Goal: Task Accomplishment & Management: Manage account settings

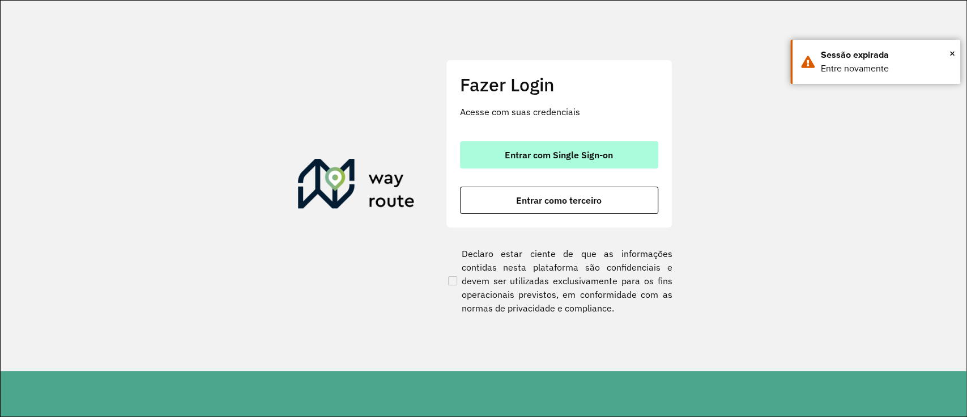
click at [562, 158] on span "Entrar com Single Sign-on" at bounding box center [559, 154] width 108 height 9
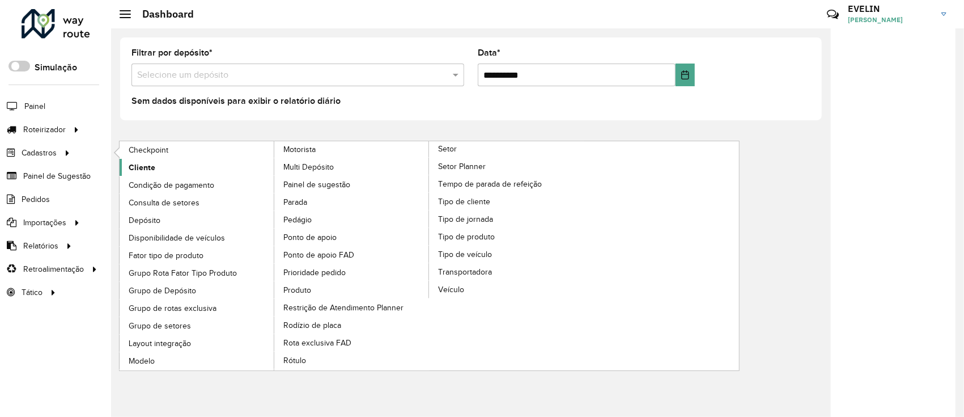
click at [141, 171] on span "Cliente" at bounding box center [142, 168] width 27 height 12
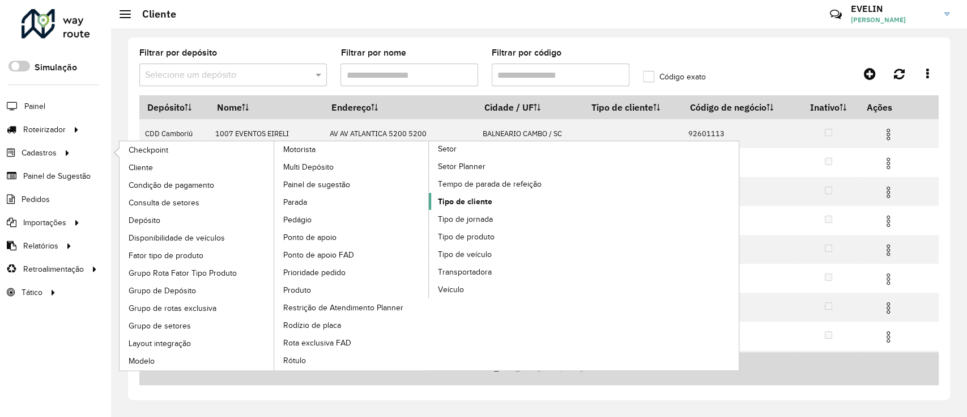
click at [453, 202] on span "Tipo de cliente" at bounding box center [465, 202] width 54 height 12
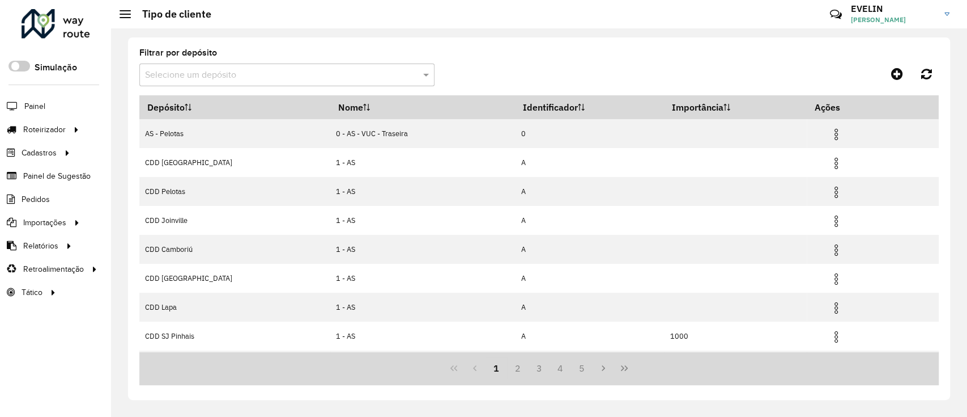
click at [290, 76] on input "text" at bounding box center [275, 76] width 261 height 14
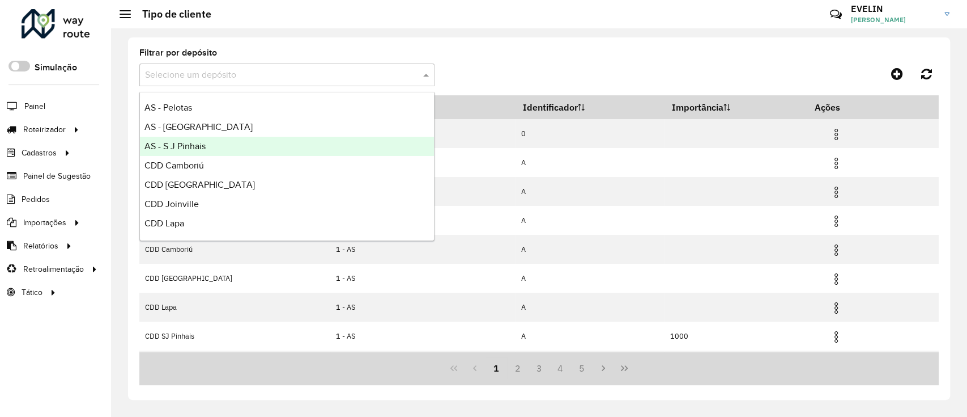
scroll to position [133, 0]
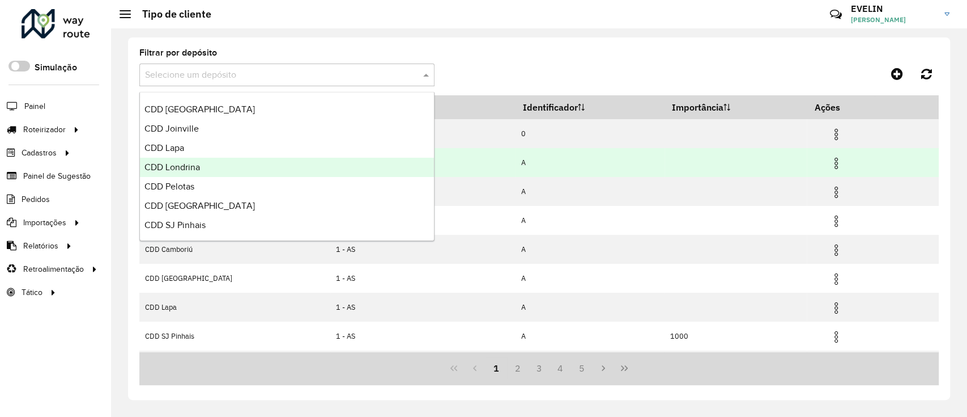
drag, startPoint x: 197, startPoint y: 168, endPoint x: 199, endPoint y: 158, distance: 10.6
click at [199, 162] on span "CDD Londrina" at bounding box center [173, 167] width 56 height 10
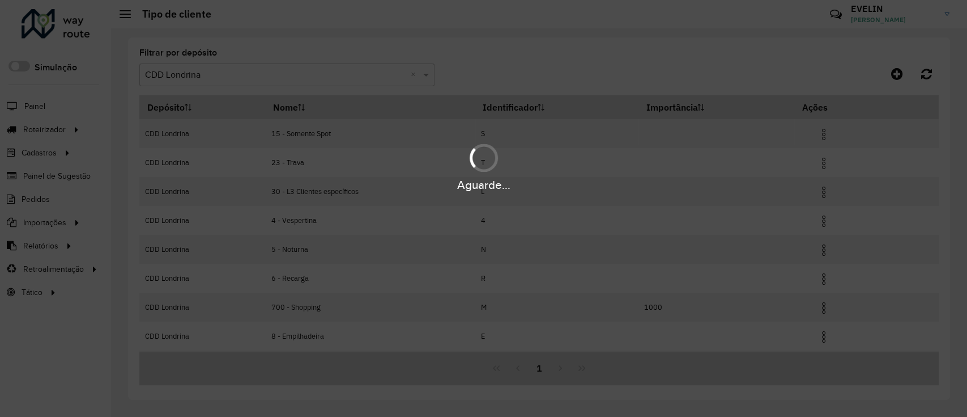
click at [205, 77] on div "Aguarde..." at bounding box center [483, 208] width 967 height 417
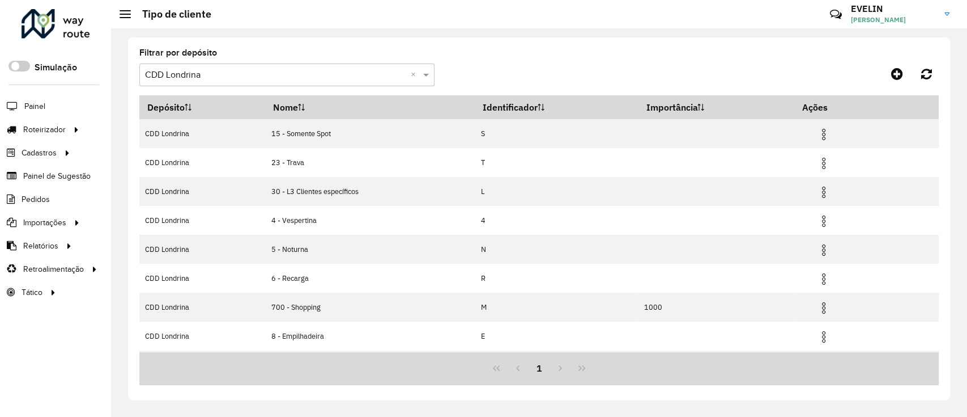
click at [202, 74] on input "text" at bounding box center [275, 76] width 261 height 14
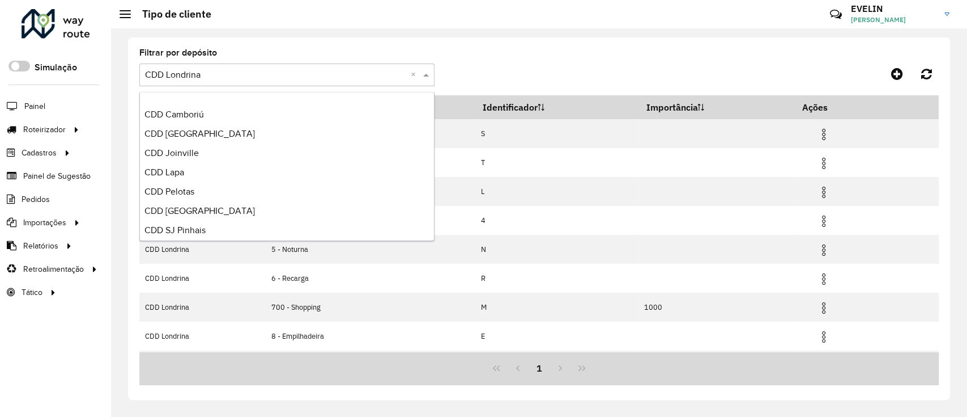
scroll to position [114, 0]
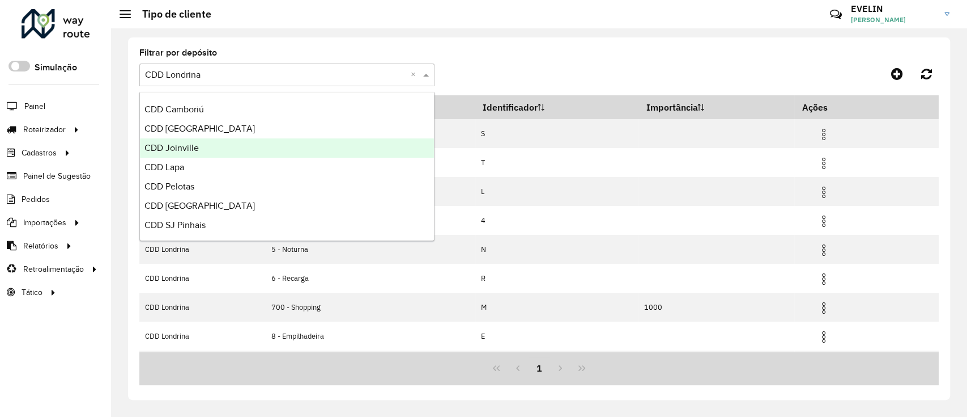
click at [196, 143] on span "CDD Joinville" at bounding box center [172, 148] width 54 height 10
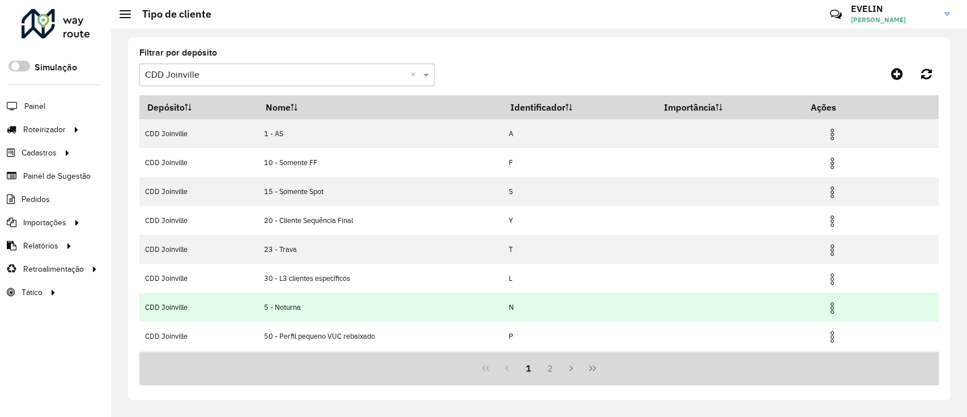
click at [840, 302] on td at bounding box center [838, 306] width 68 height 28
click at [826, 301] on img at bounding box center [833, 308] width 14 height 14
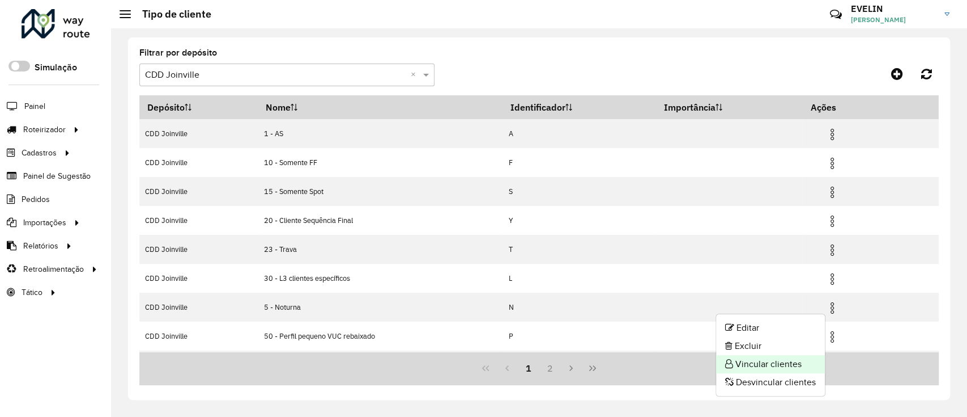
click at [767, 364] on li "Vincular clientes" at bounding box center [770, 364] width 109 height 18
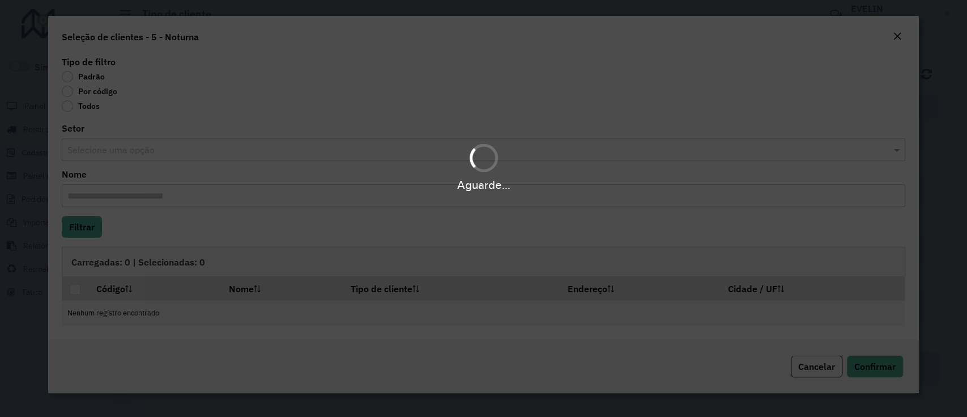
click at [118, 97] on div "Aguarde..." at bounding box center [483, 208] width 967 height 417
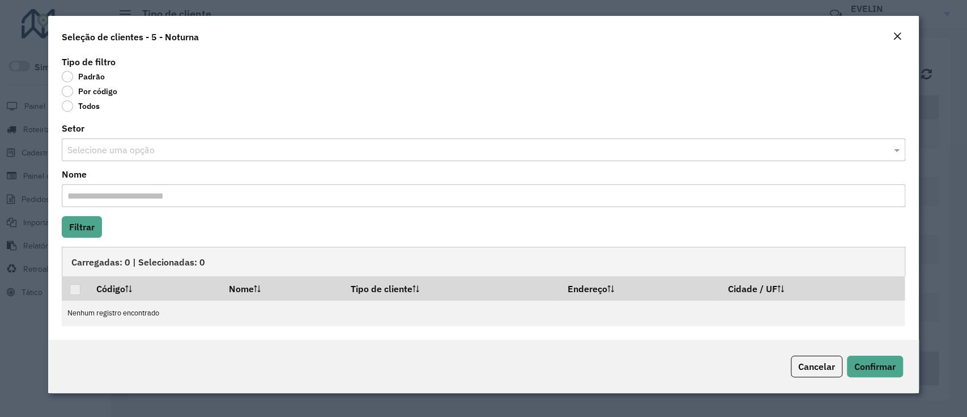
click at [107, 91] on label "Por código" at bounding box center [90, 91] width 56 height 11
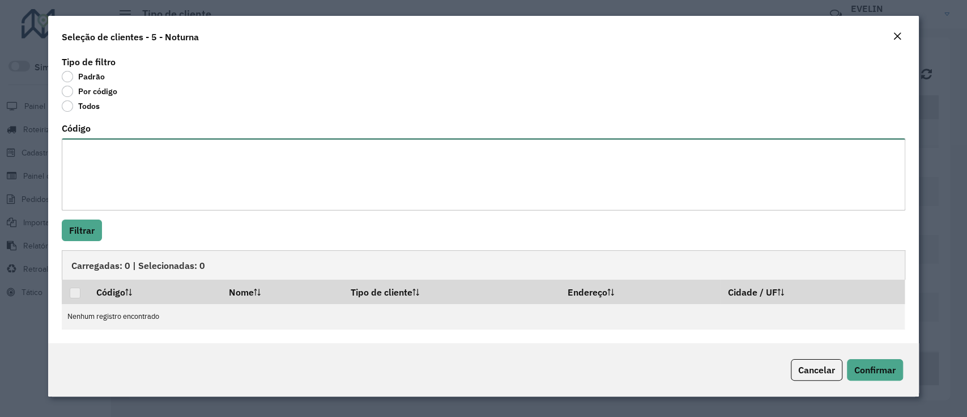
click at [129, 162] on textarea "Código" at bounding box center [483, 174] width 843 height 72
paste textarea "***** *****"
type textarea "***** *****"
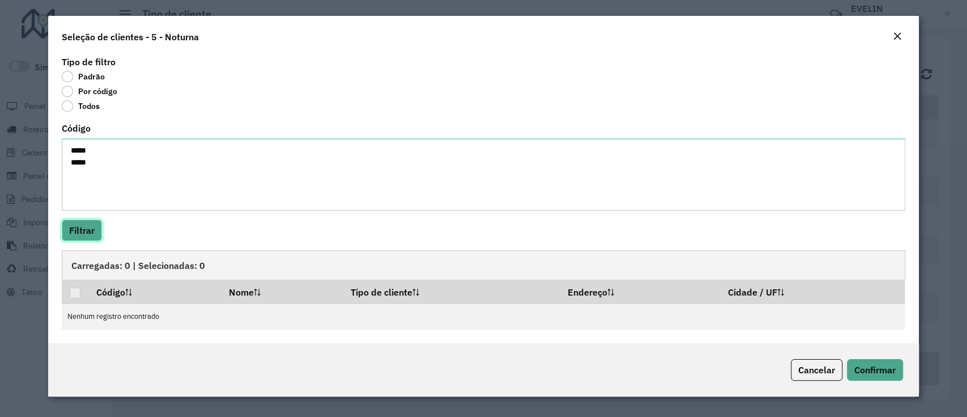
click at [83, 224] on button "Filtrar" at bounding box center [82, 230] width 40 height 22
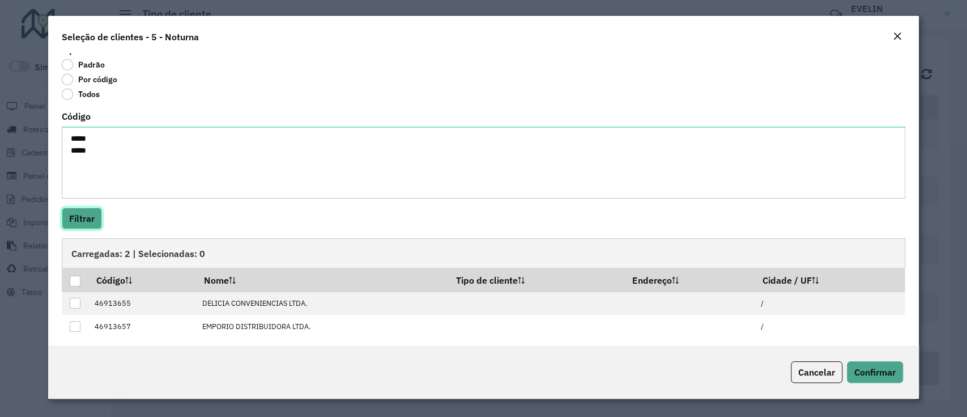
scroll to position [18, 0]
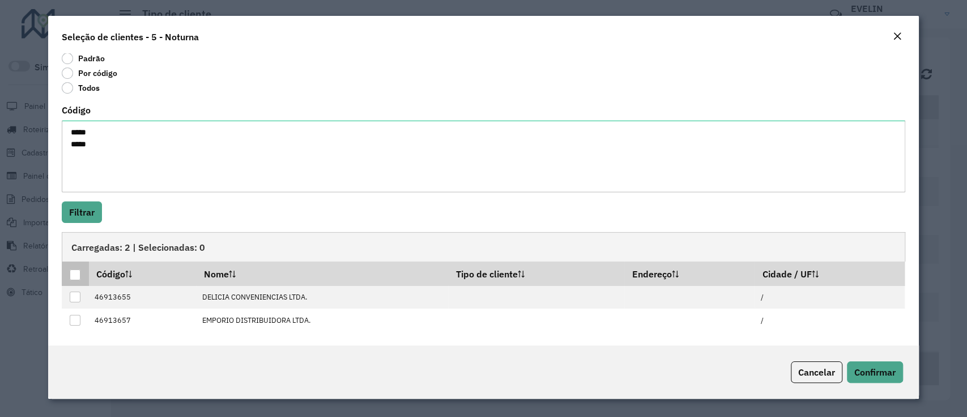
click at [73, 276] on div at bounding box center [75, 274] width 11 height 11
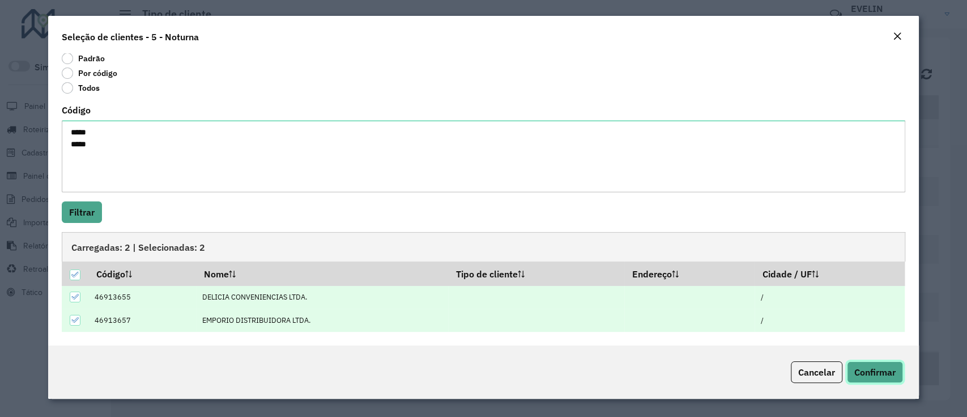
click at [862, 369] on span "Confirmar" at bounding box center [875, 371] width 41 height 11
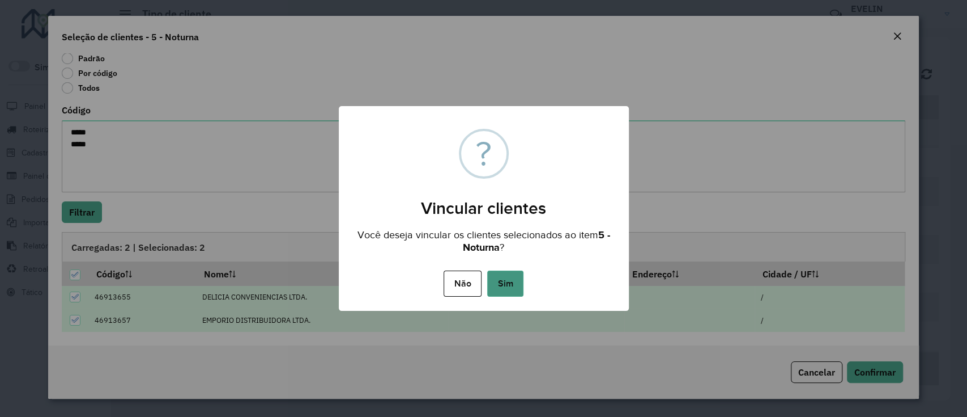
click at [503, 292] on button "Sim" at bounding box center [505, 283] width 36 height 26
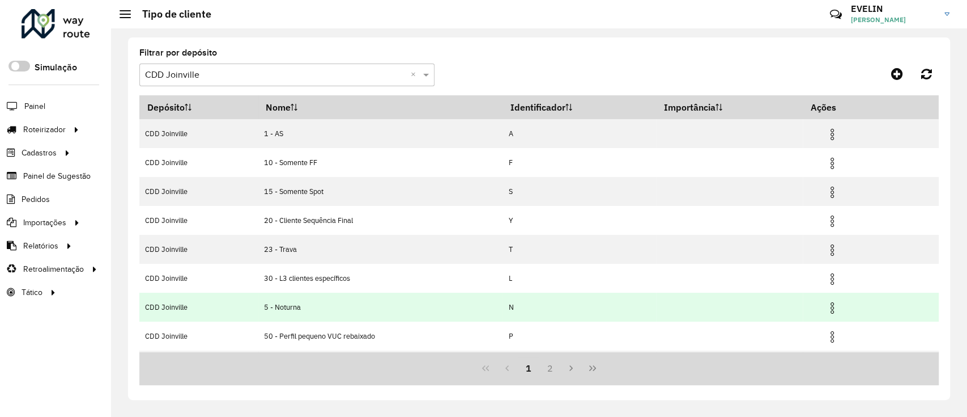
click at [831, 306] on img at bounding box center [833, 308] width 14 height 14
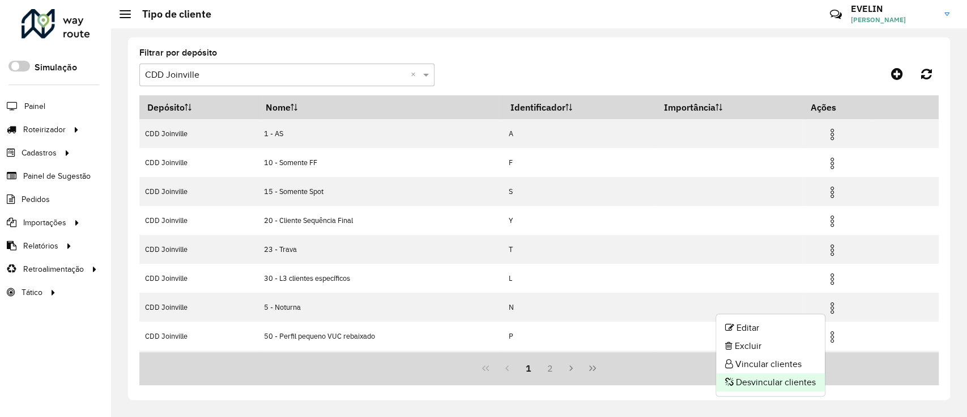
click at [762, 380] on li "Desvincular clientes" at bounding box center [770, 382] width 109 height 18
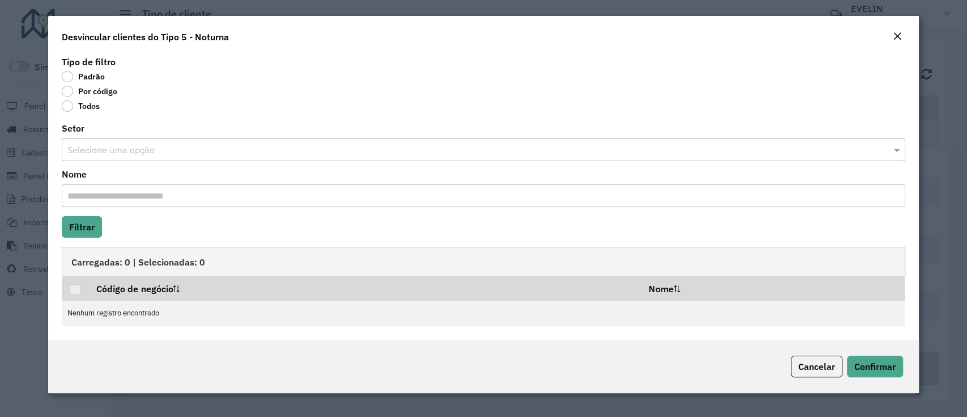
click at [97, 88] on body "Aguarde... Pop-up bloqueado! Seu navegador bloqueou automáticamente a abertura …" at bounding box center [483, 208] width 967 height 417
click at [97, 88] on label "Por código" at bounding box center [90, 91] width 56 height 11
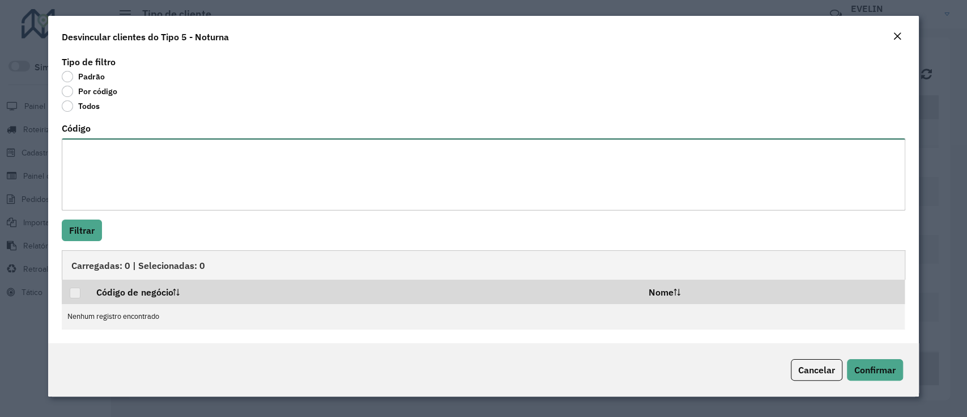
click at [218, 185] on textarea "Código" at bounding box center [483, 174] width 843 height 72
type textarea "****"
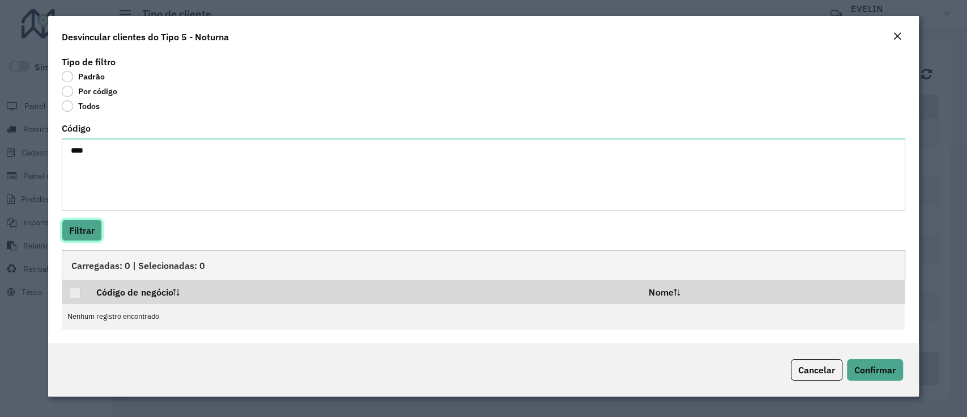
click at [87, 226] on button "Filtrar" at bounding box center [82, 230] width 40 height 22
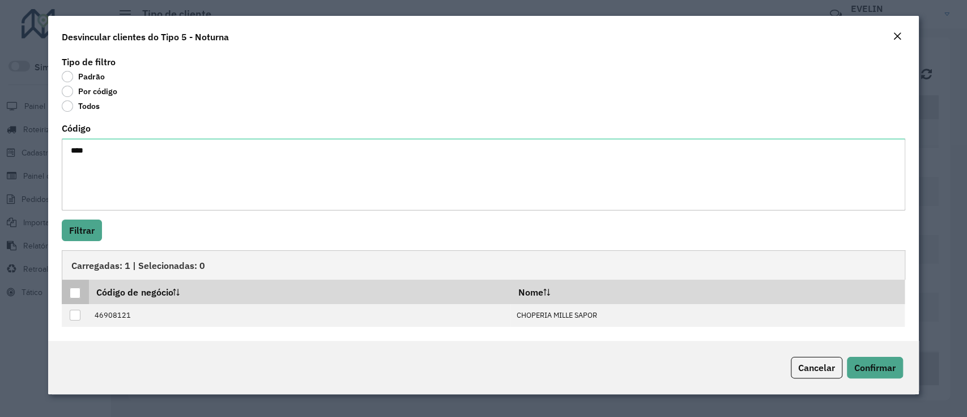
click at [74, 292] on div at bounding box center [75, 292] width 11 height 11
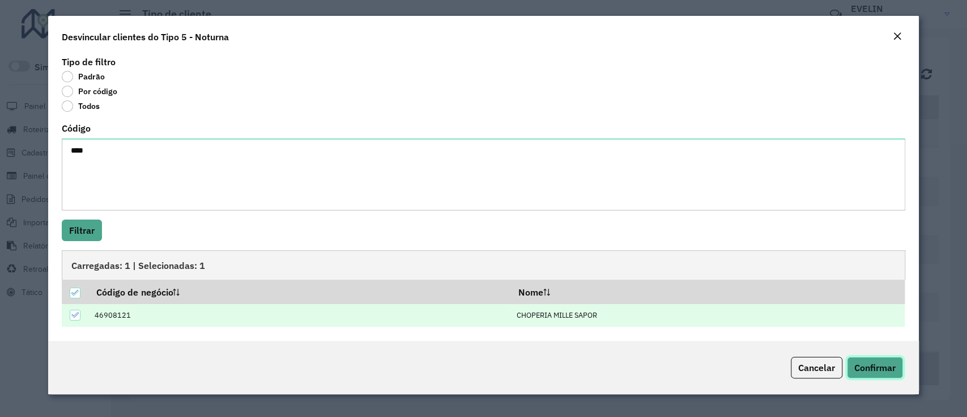
click at [865, 371] on span "Confirmar" at bounding box center [875, 367] width 41 height 11
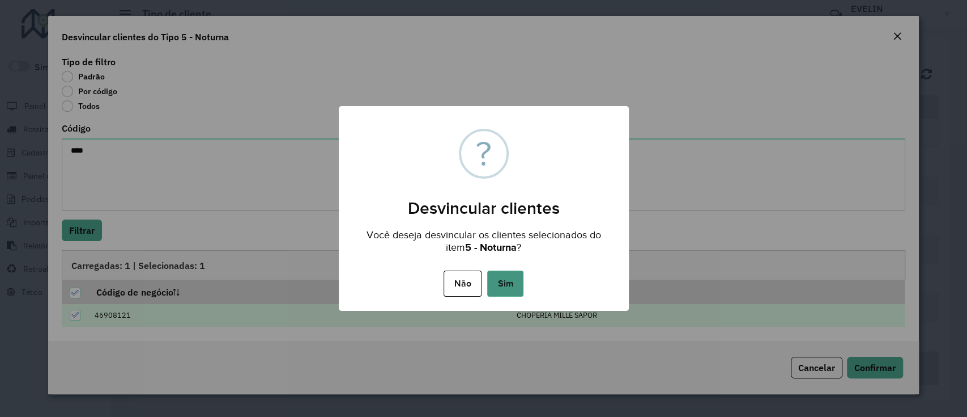
click at [508, 279] on button "Sim" at bounding box center [505, 283] width 36 height 26
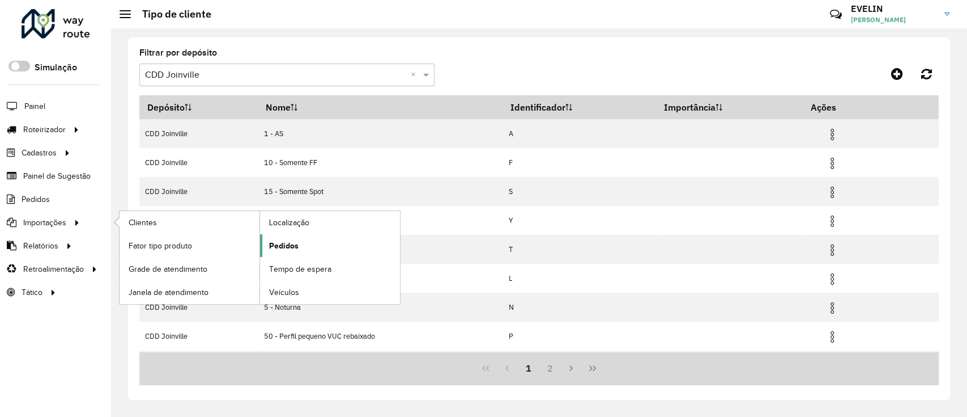
click at [277, 243] on span "Pedidos" at bounding box center [283, 246] width 29 height 12
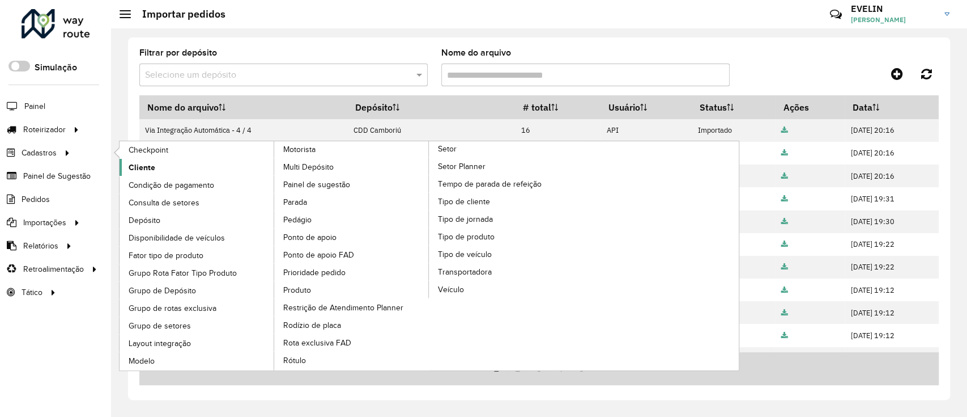
click at [183, 169] on link "Cliente" at bounding box center [197, 167] width 155 height 17
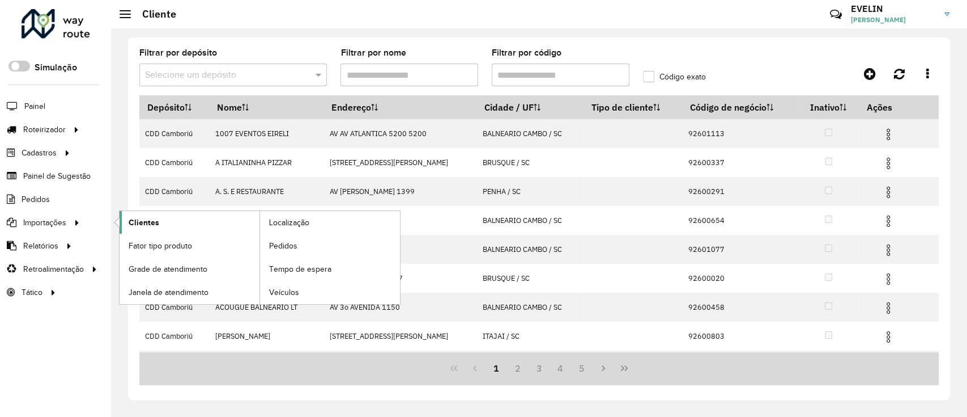
click at [151, 223] on span "Clientes" at bounding box center [144, 222] width 31 height 12
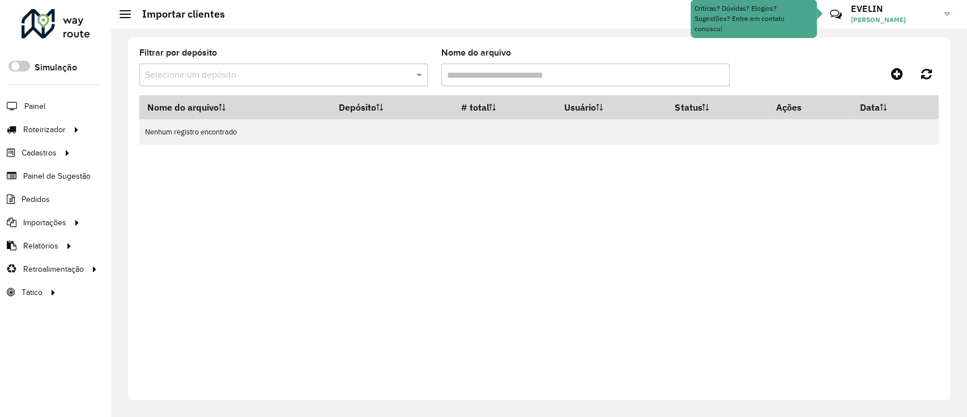
click at [247, 75] on input "text" at bounding box center [272, 76] width 254 height 14
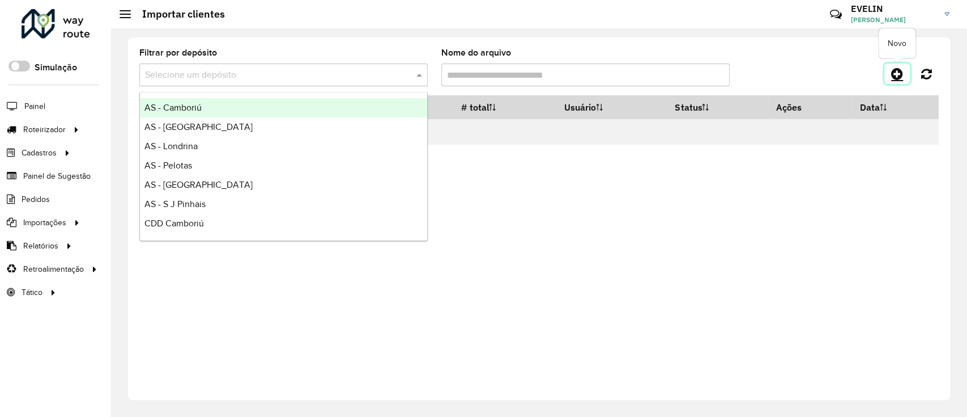
click at [895, 71] on icon at bounding box center [897, 74] width 12 height 14
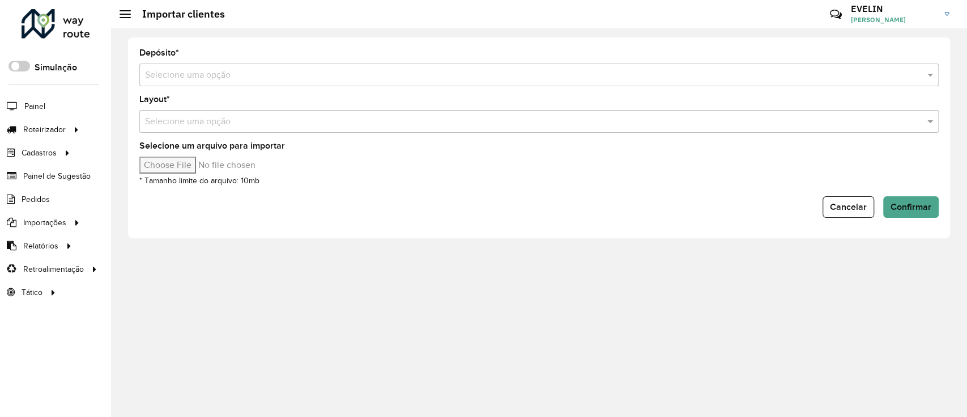
click at [295, 69] on input "text" at bounding box center [528, 76] width 766 height 14
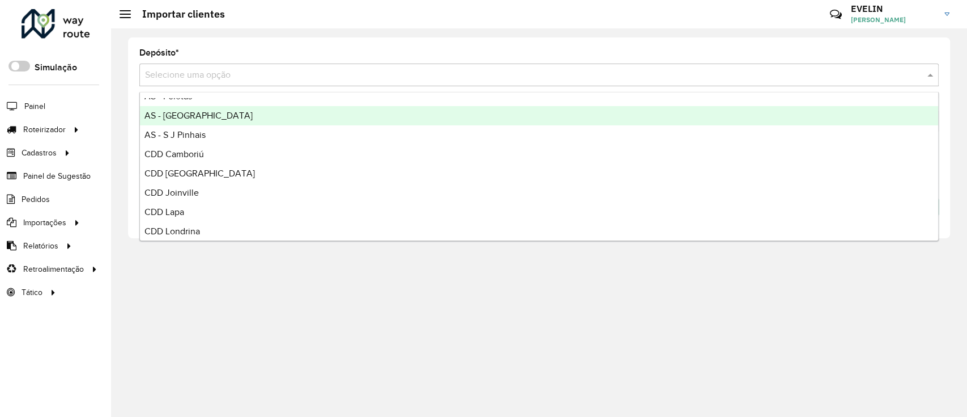
scroll to position [133, 0]
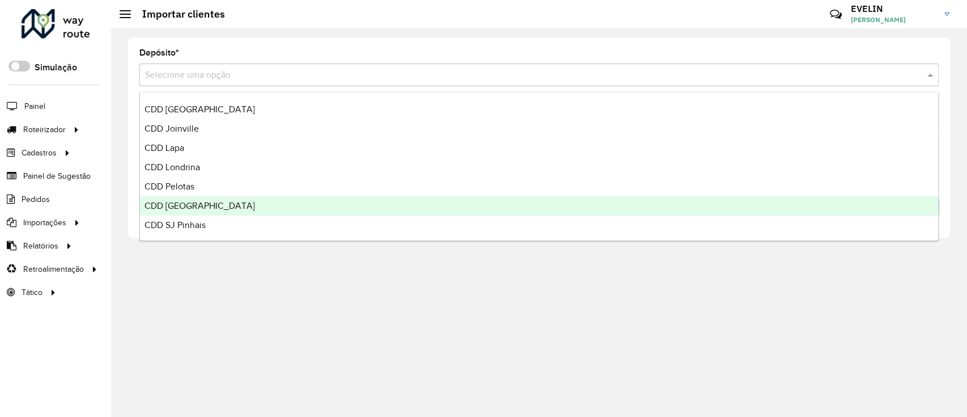
drag, startPoint x: 187, startPoint y: 201, endPoint x: 192, endPoint y: 198, distance: 6.1
click at [188, 201] on span "CDD [GEOGRAPHIC_DATA]" at bounding box center [200, 206] width 111 height 10
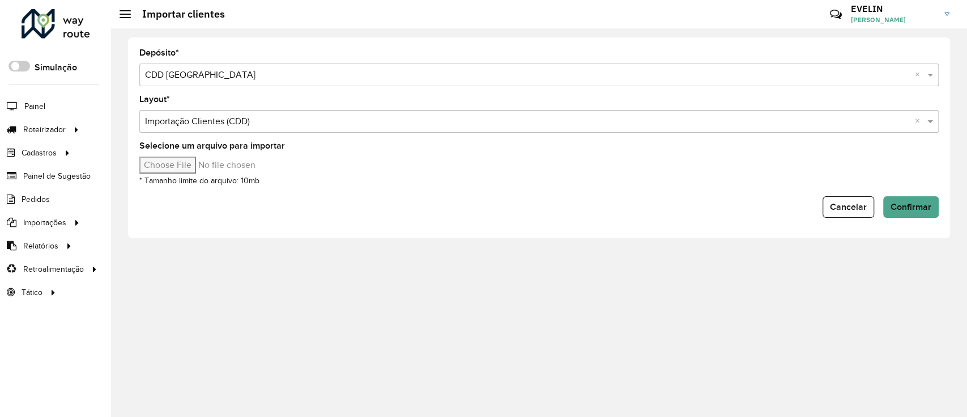
click at [163, 160] on input "Selecione um arquivo para importar" at bounding box center [235, 164] width 193 height 17
type input "**********"
click at [891, 205] on span "Confirmar" at bounding box center [911, 207] width 41 height 10
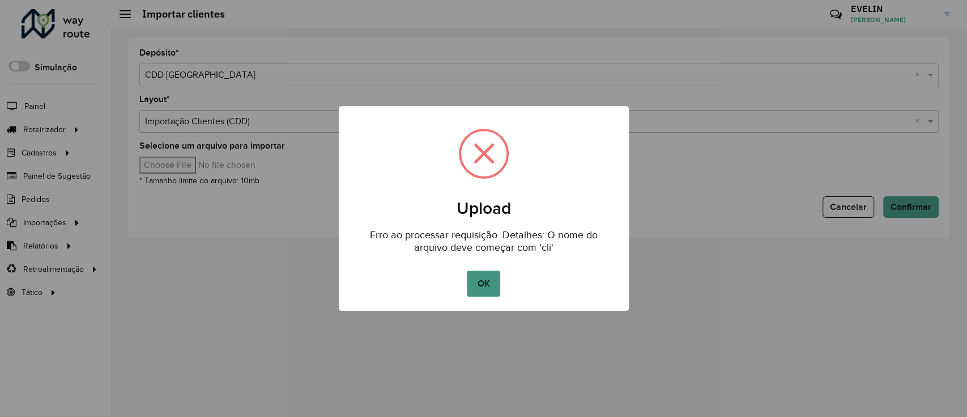
click at [477, 292] on button "OK" at bounding box center [483, 283] width 33 height 26
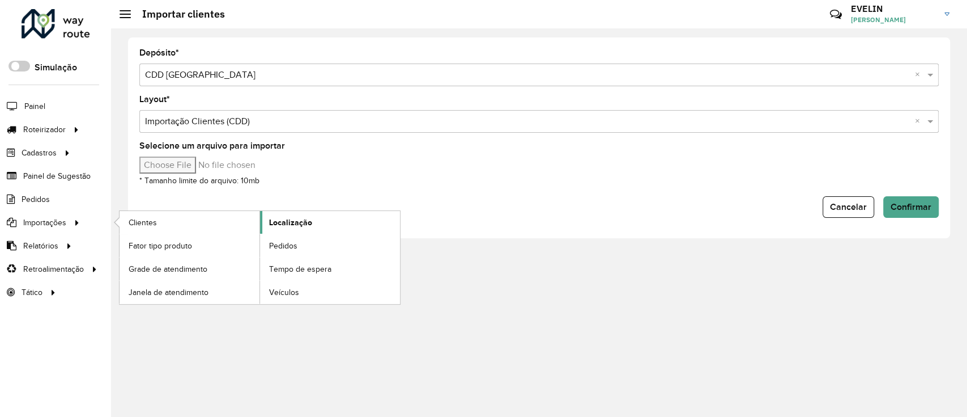
click at [292, 225] on span "Localização" at bounding box center [290, 222] width 43 height 12
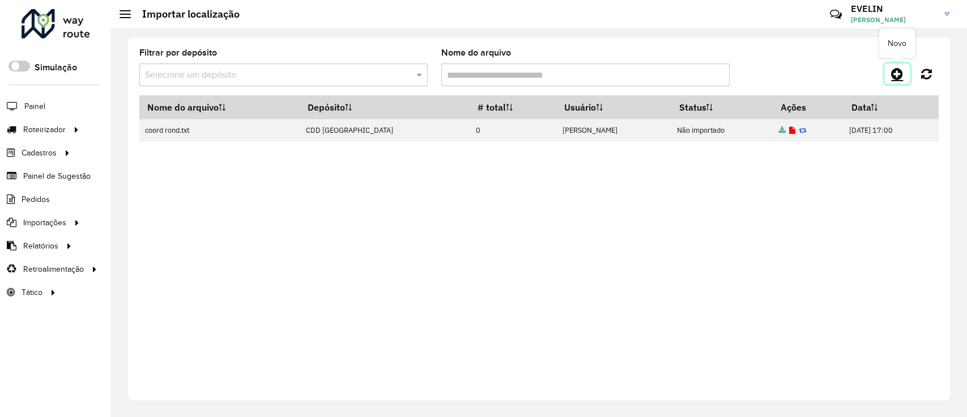
click at [898, 75] on icon at bounding box center [897, 74] width 12 height 14
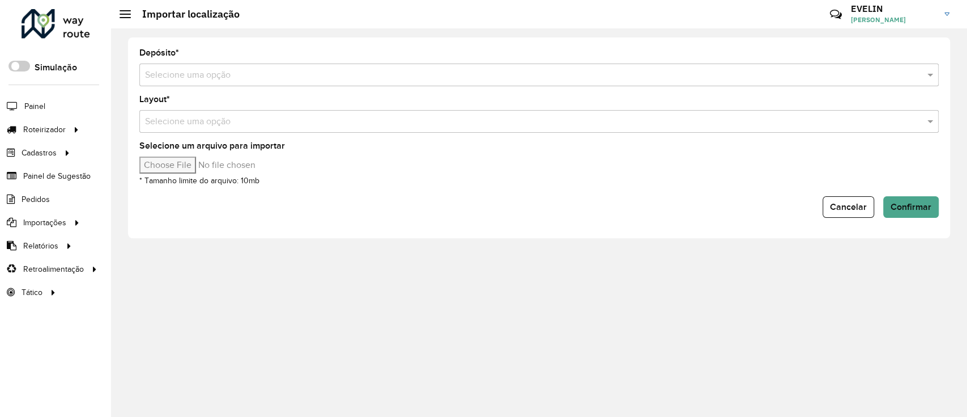
click at [165, 78] on input "text" at bounding box center [528, 76] width 766 height 14
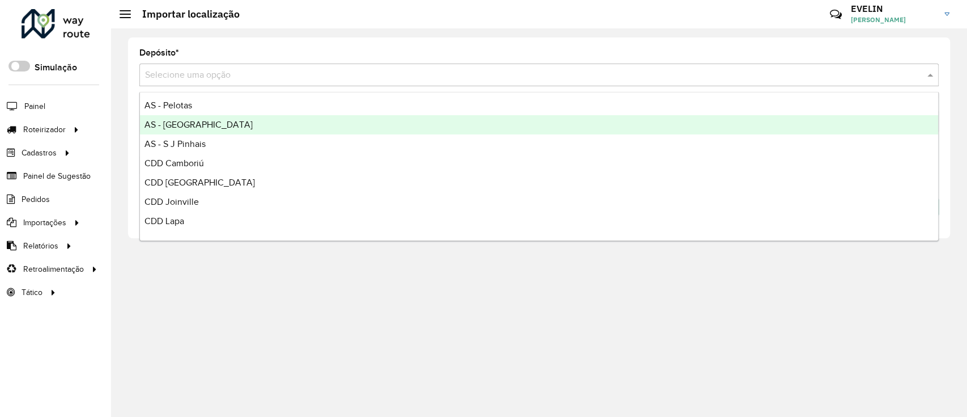
scroll to position [133, 0]
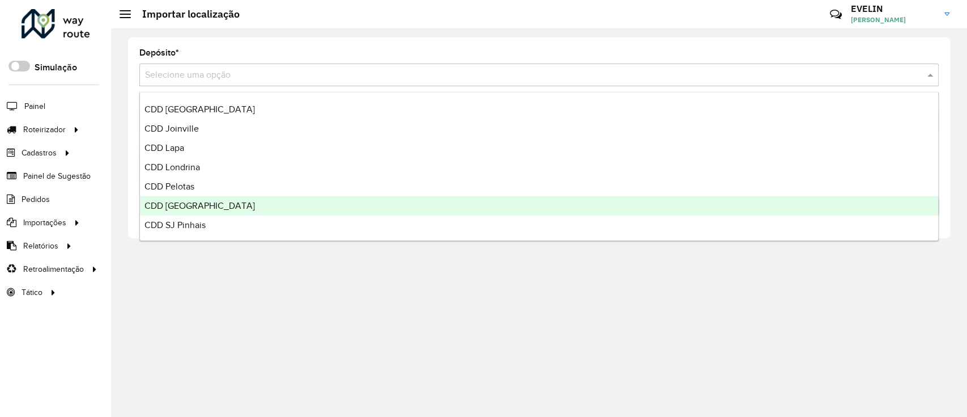
click at [179, 199] on div "CDD [GEOGRAPHIC_DATA]" at bounding box center [539, 205] width 798 height 19
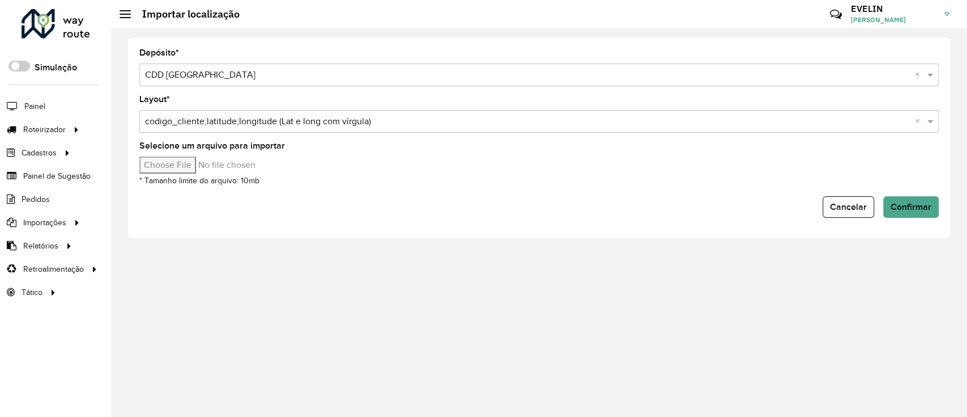
click at [184, 165] on input "Selecione um arquivo para importar" at bounding box center [235, 164] width 193 height 17
type input "**********"
click at [916, 209] on span "Confirmar" at bounding box center [911, 207] width 41 height 10
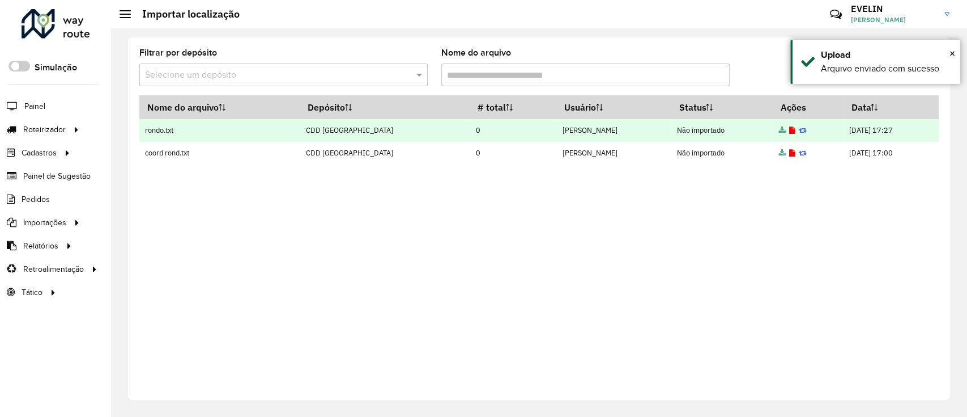
click at [789, 130] on icon at bounding box center [792, 130] width 6 height 7
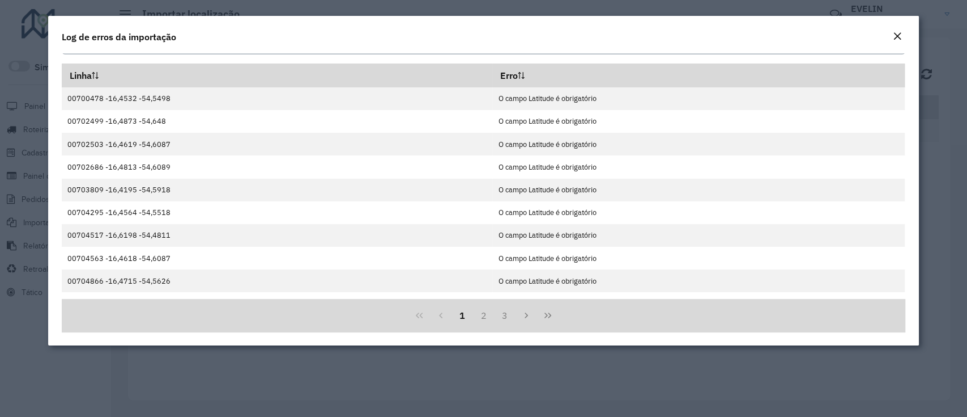
click at [894, 29] on button "Close" at bounding box center [898, 36] width 16 height 15
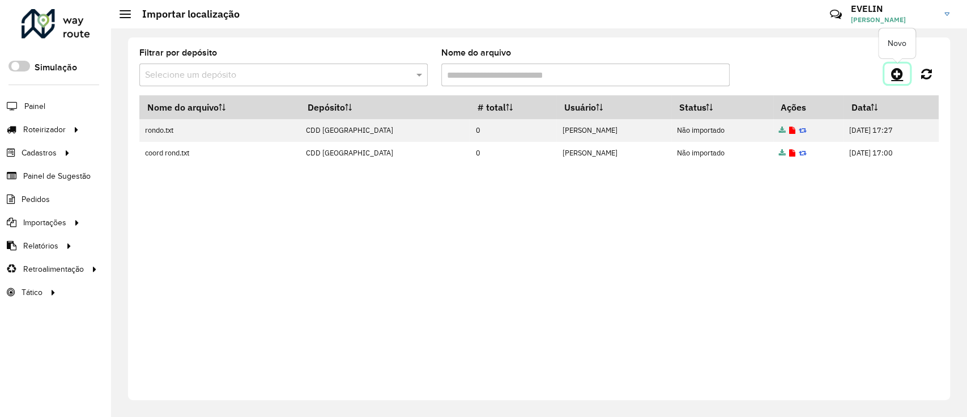
click at [903, 70] on link at bounding box center [898, 73] width 26 height 20
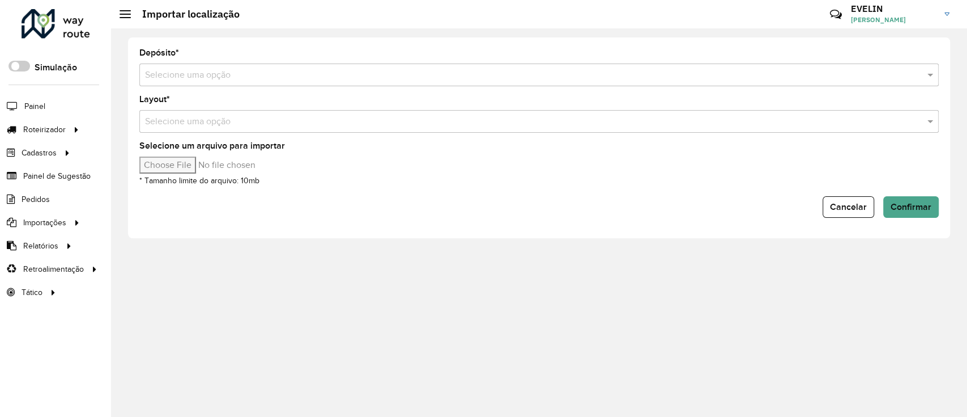
click at [199, 77] on input "text" at bounding box center [528, 76] width 766 height 14
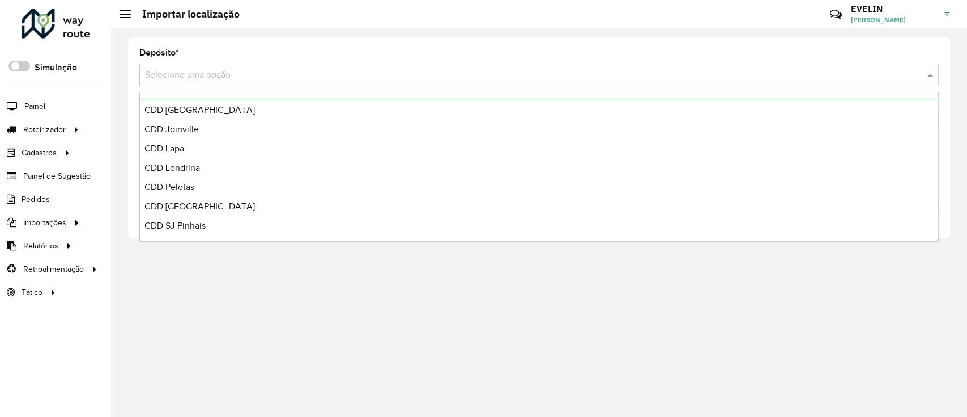
scroll to position [133, 0]
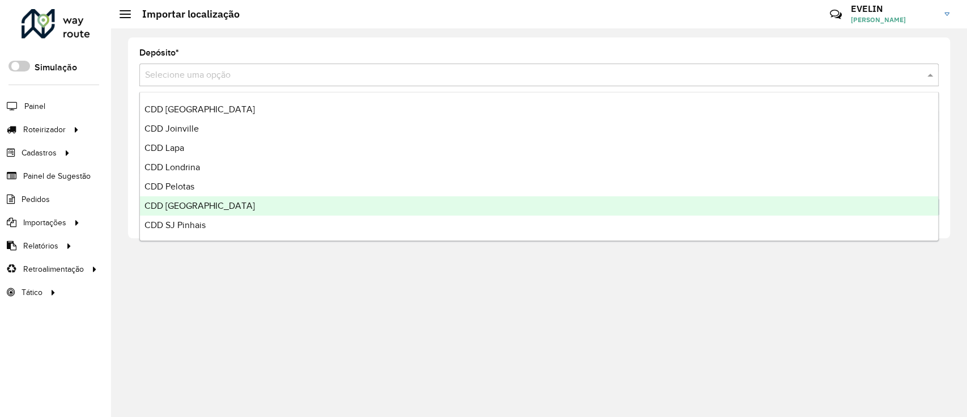
click at [205, 201] on span "CDD [GEOGRAPHIC_DATA]" at bounding box center [200, 206] width 111 height 10
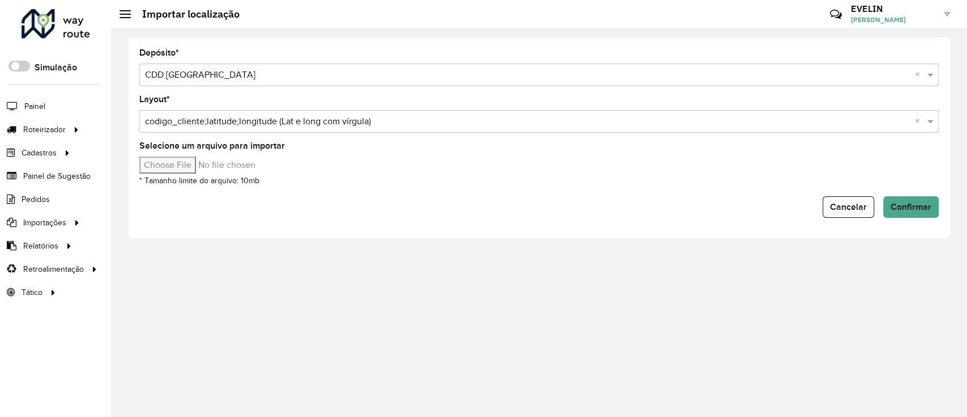
click at [193, 164] on input "Selecione um arquivo para importar" at bounding box center [235, 164] width 193 height 17
type input "**********"
click at [903, 199] on button "Confirmar" at bounding box center [911, 207] width 56 height 22
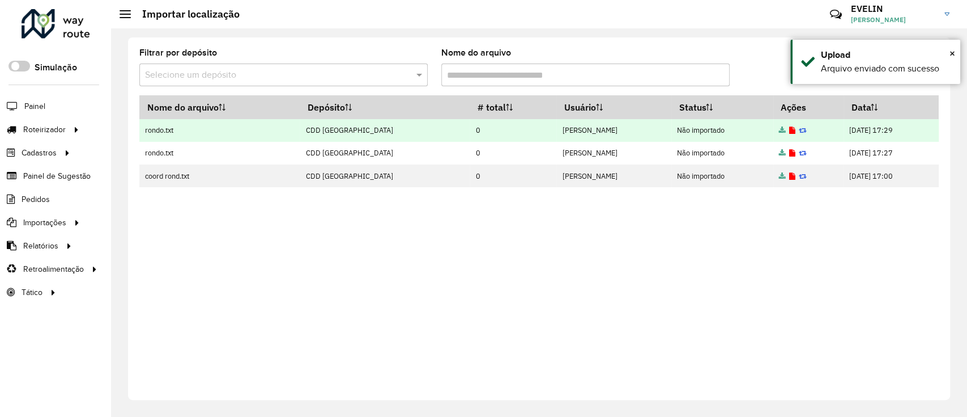
click at [774, 128] on td at bounding box center [809, 130] width 70 height 23
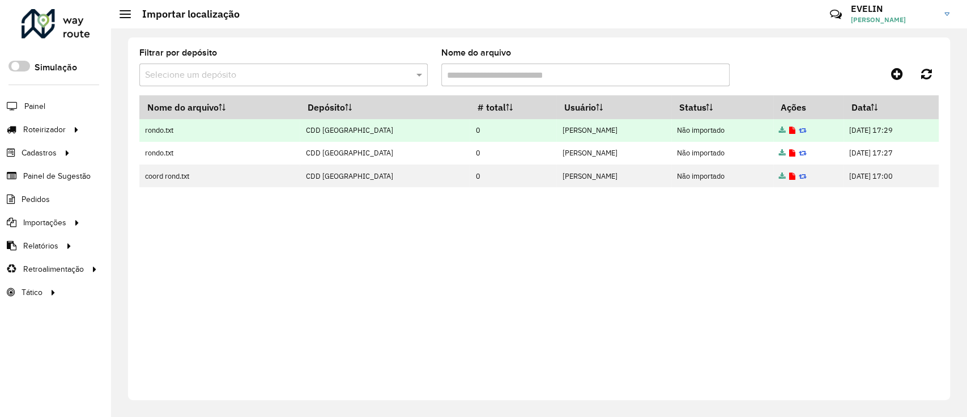
click at [789, 133] on icon at bounding box center [792, 130] width 6 height 7
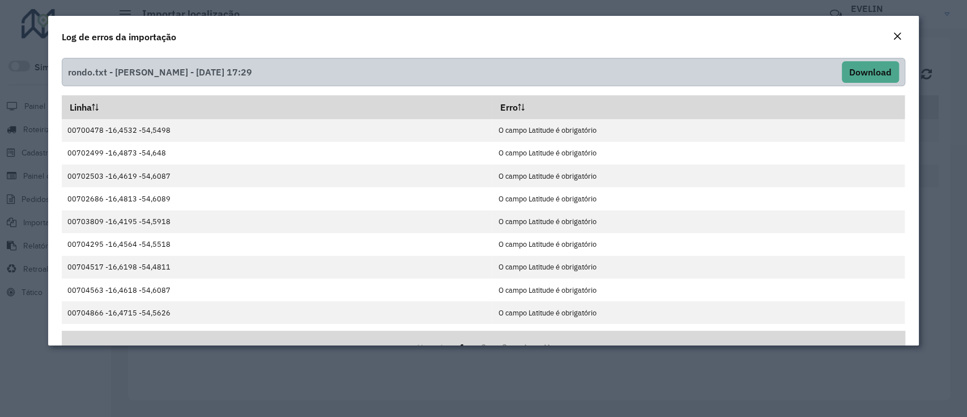
click at [898, 31] on div "Close" at bounding box center [897, 37] width 9 height 14
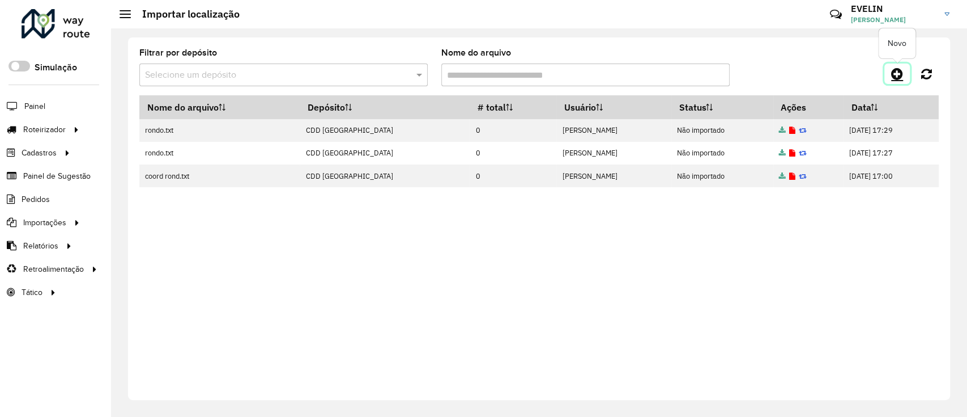
click at [903, 75] on icon at bounding box center [897, 74] width 12 height 14
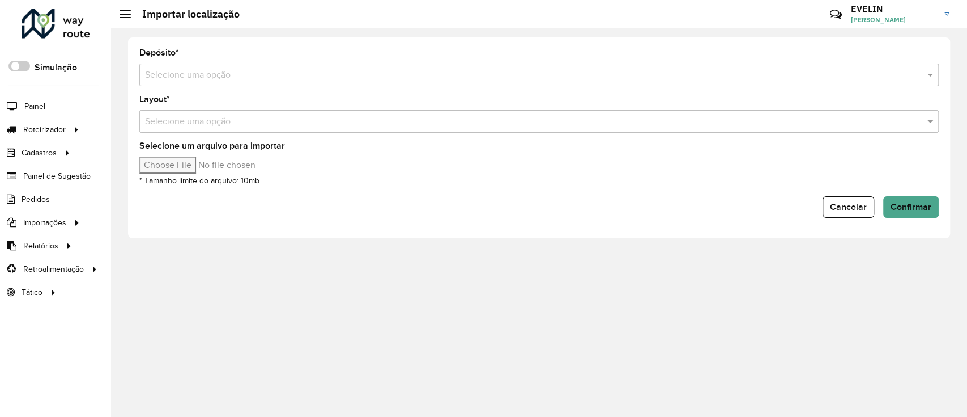
click at [250, 74] on input "text" at bounding box center [528, 76] width 766 height 14
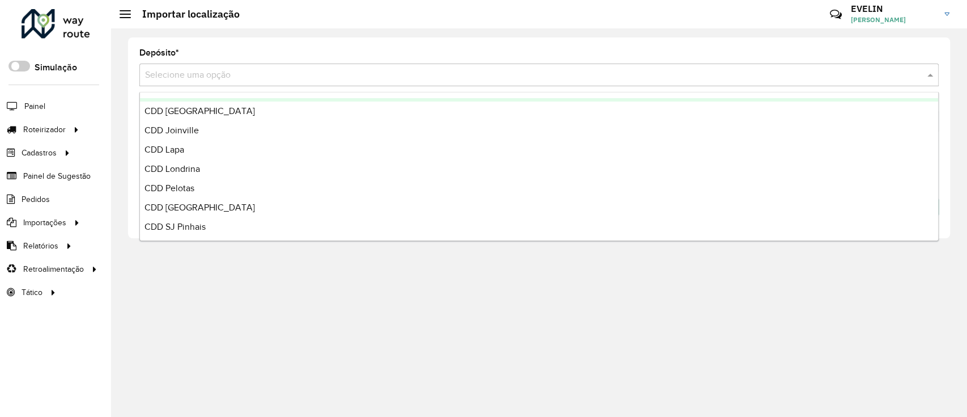
scroll to position [133, 0]
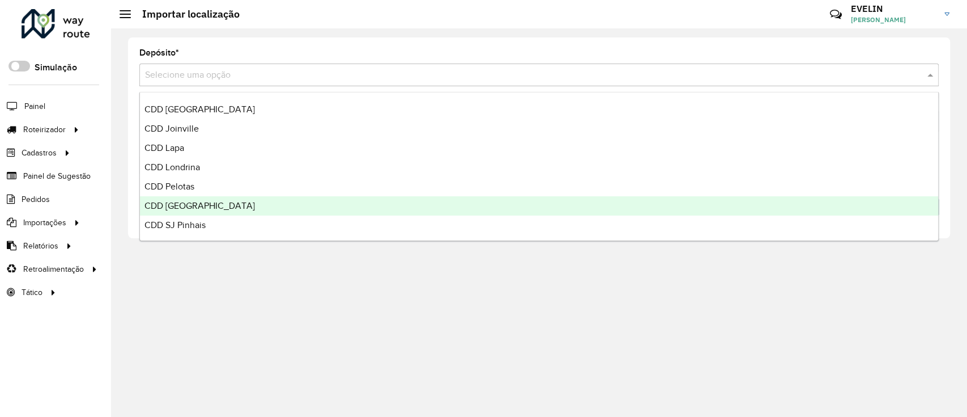
click at [193, 201] on span "CDD [GEOGRAPHIC_DATA]" at bounding box center [200, 206] width 111 height 10
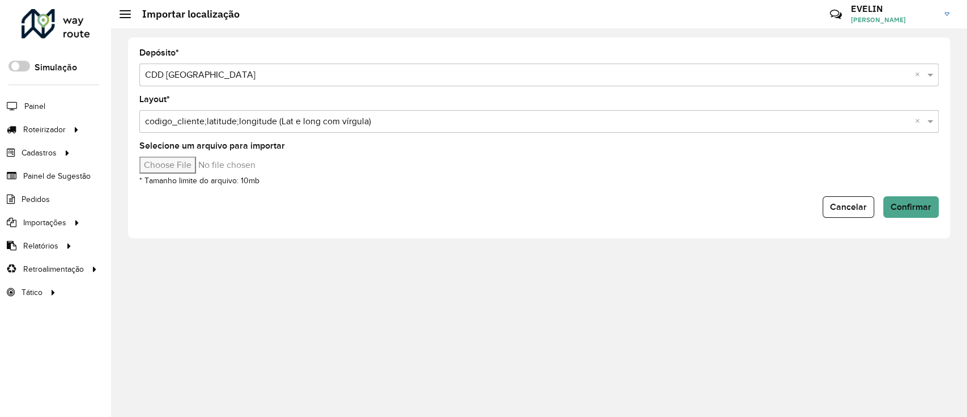
click at [190, 164] on input "Selecione um arquivo para importar" at bounding box center [235, 164] width 193 height 17
type input "**********"
click at [899, 201] on button "Confirmar" at bounding box center [911, 207] width 56 height 22
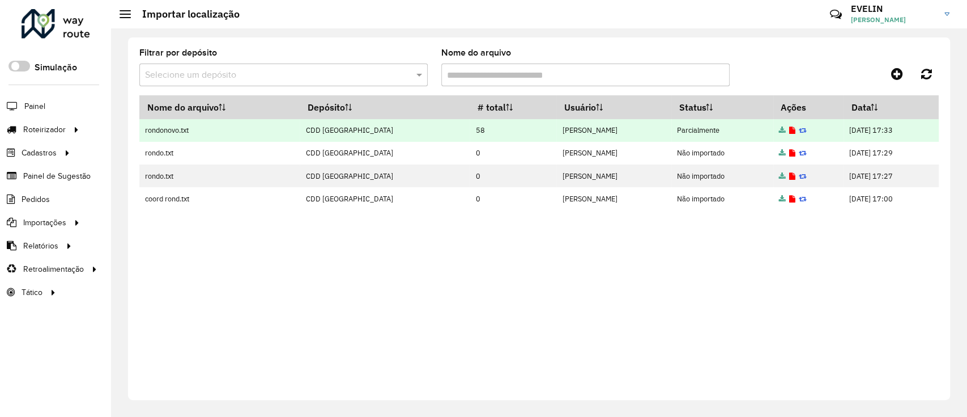
click at [789, 130] on icon at bounding box center [792, 130] width 6 height 7
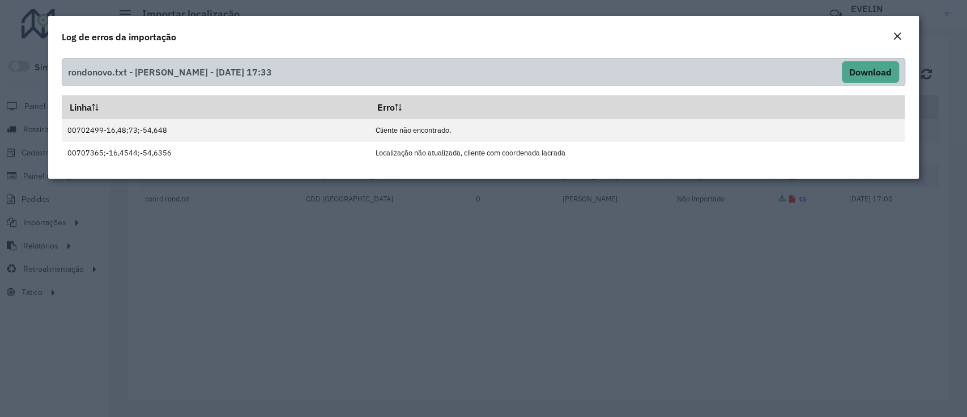
click at [902, 32] on button "Close" at bounding box center [898, 36] width 16 height 15
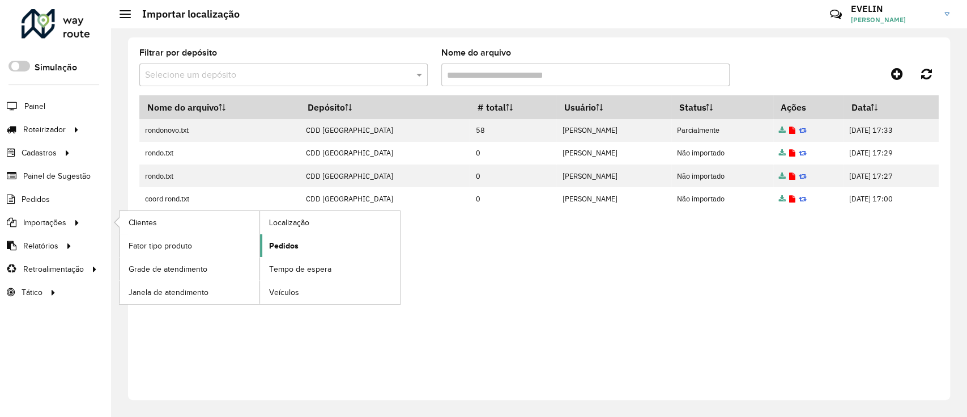
click at [289, 241] on span "Pedidos" at bounding box center [283, 246] width 29 height 12
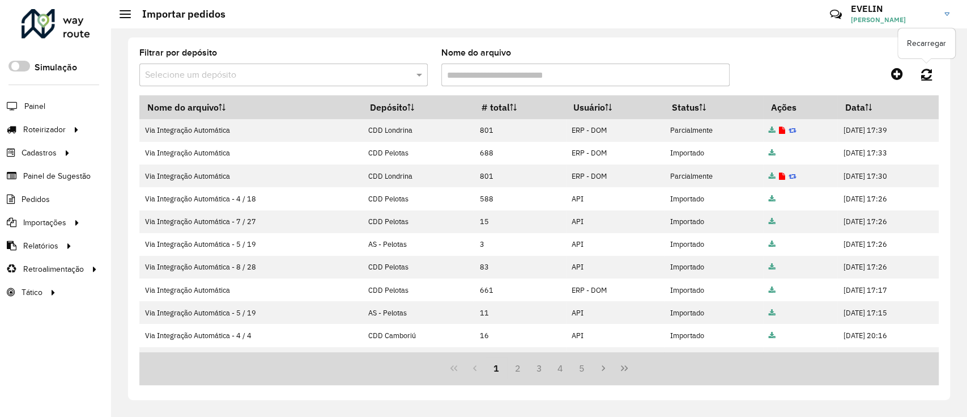
click at [917, 66] on link at bounding box center [927, 73] width 24 height 20
click at [927, 81] on link at bounding box center [927, 73] width 24 height 20
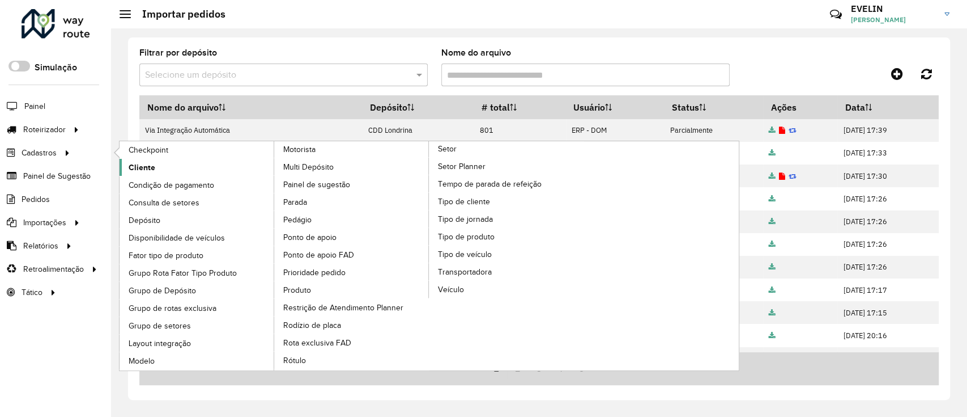
click at [157, 167] on link "Cliente" at bounding box center [197, 167] width 155 height 17
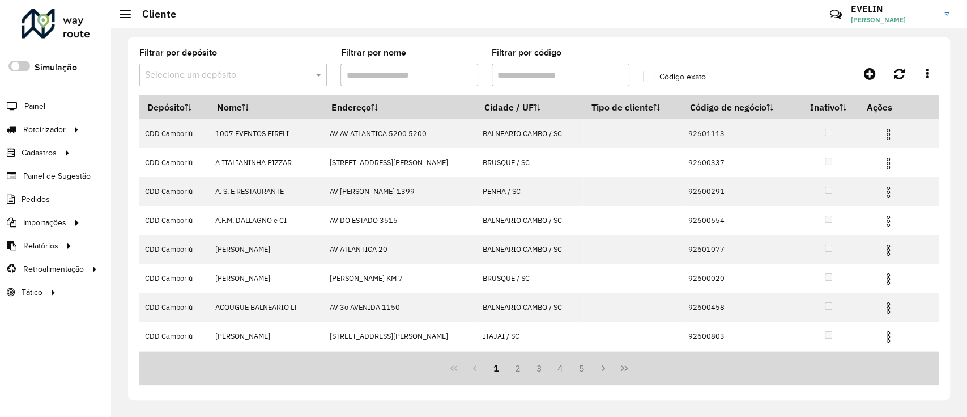
click at [546, 79] on input "Filtrar por código" at bounding box center [561, 74] width 138 height 23
paste input "*****"
type input "*****"
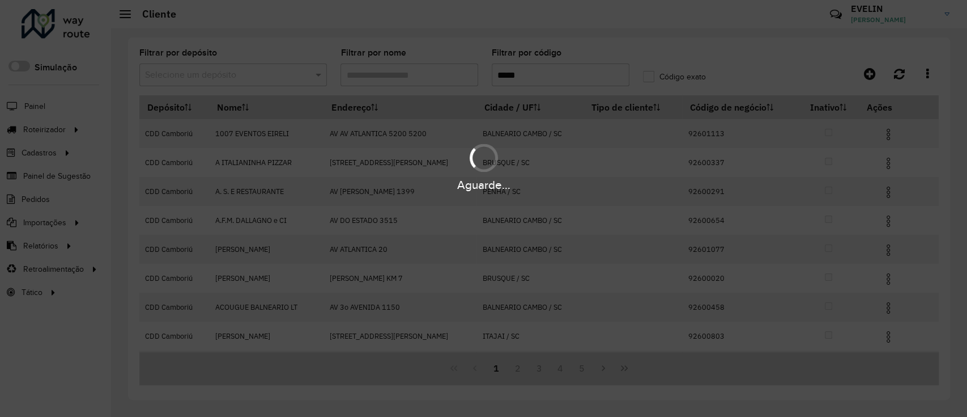
click at [258, 70] on div "Aguarde..." at bounding box center [483, 208] width 967 height 417
click at [254, 75] on div "Aguarde..." at bounding box center [483, 208] width 967 height 417
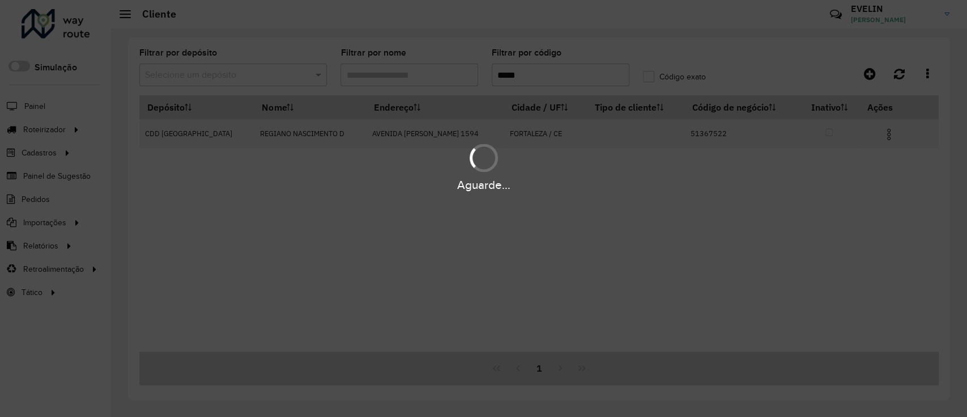
click at [254, 75] on div "Aguarde..." at bounding box center [483, 208] width 967 height 417
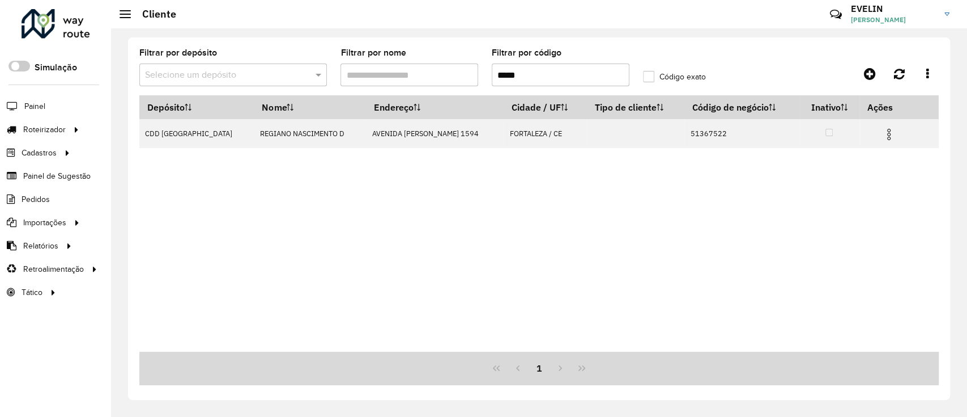
click at [254, 75] on input "text" at bounding box center [222, 76] width 154 height 14
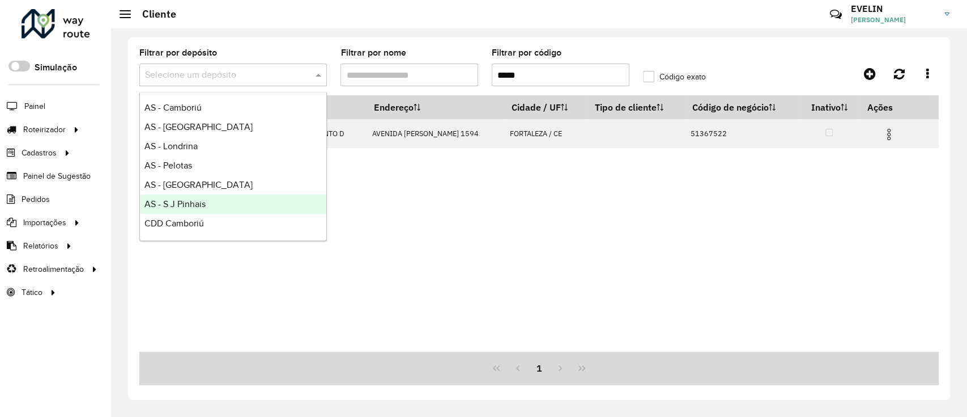
scroll to position [133, 0]
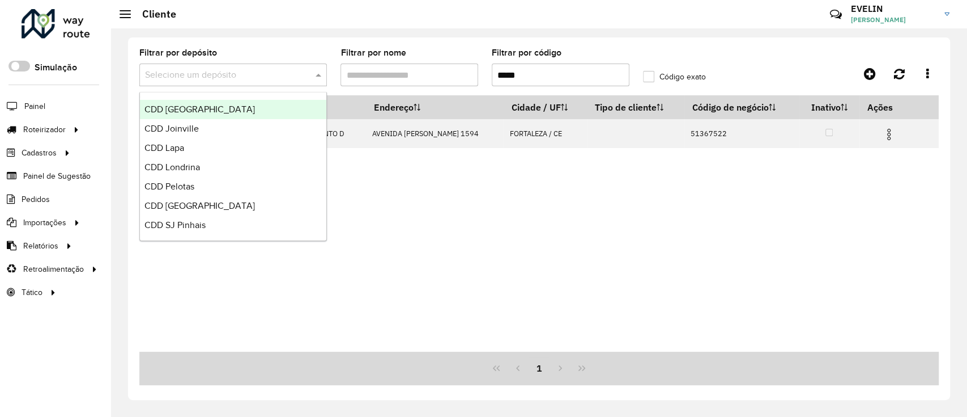
click at [190, 107] on span "CDD [GEOGRAPHIC_DATA]" at bounding box center [200, 109] width 111 height 10
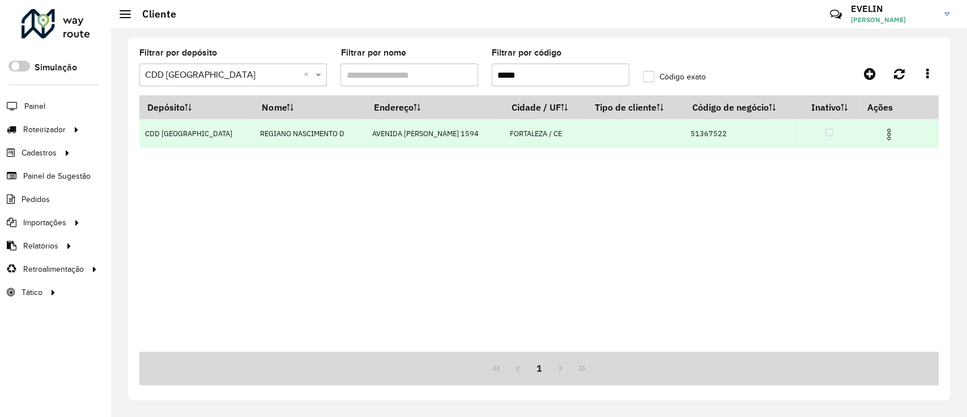
click at [889, 129] on img at bounding box center [889, 135] width 14 height 14
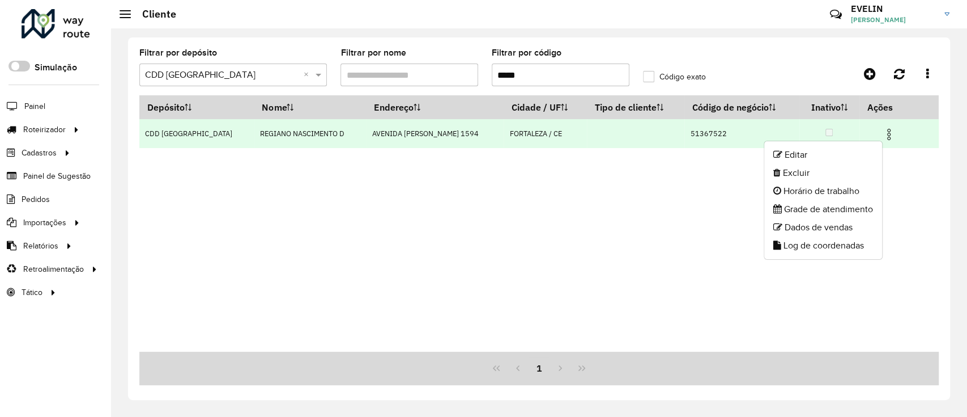
click at [789, 160] on li "Editar" at bounding box center [823, 155] width 118 height 18
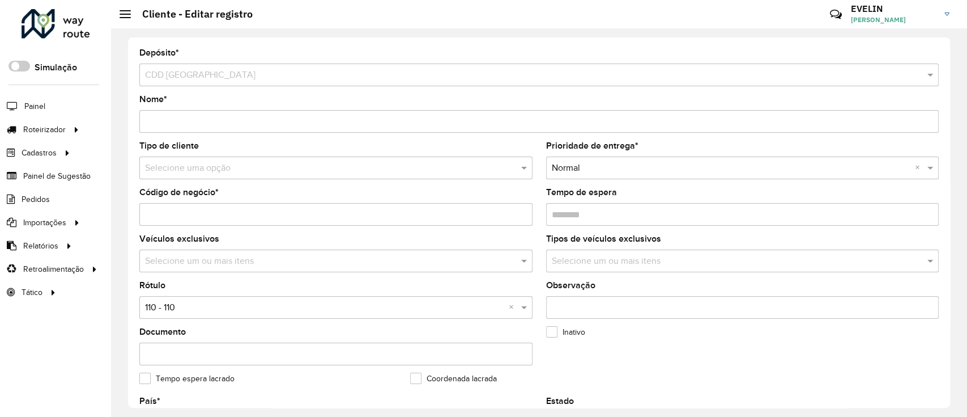
scroll to position [302, 0]
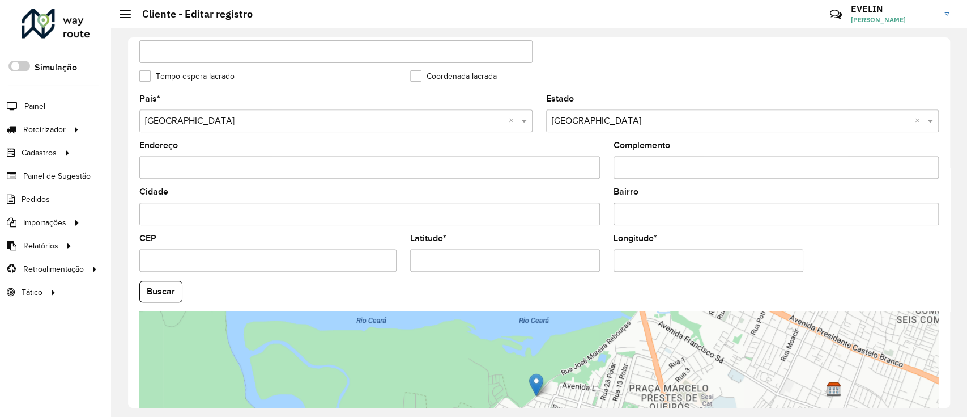
drag, startPoint x: 512, startPoint y: 261, endPoint x: 326, endPoint y: 250, distance: 186.7
click at [326, 250] on formly-group "País * Selecione uma opção × [GEOGRAPHIC_DATA] × Estado Selecione uma opção × […" at bounding box center [539, 288] width 813 height 386
paste input "text"
type input "**********"
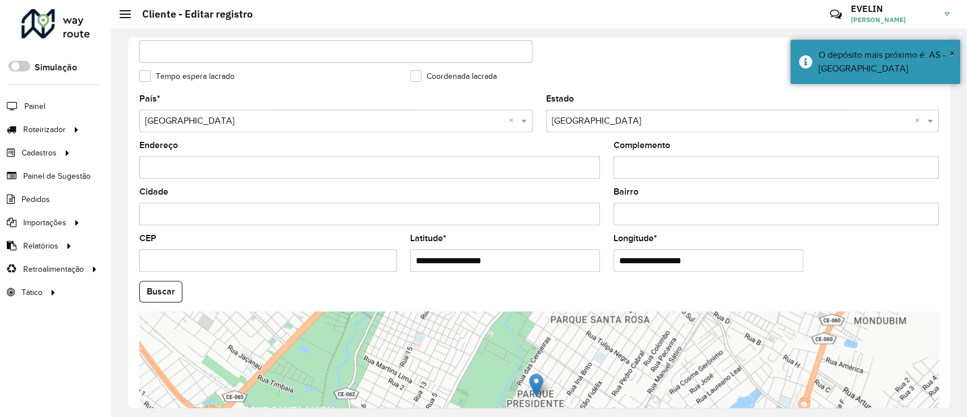
drag, startPoint x: 656, startPoint y: 271, endPoint x: 498, endPoint y: 269, distance: 157.6
click at [498, 269] on formly-group "**********" at bounding box center [539, 288] width 813 height 386
paste input "text"
type input "**********"
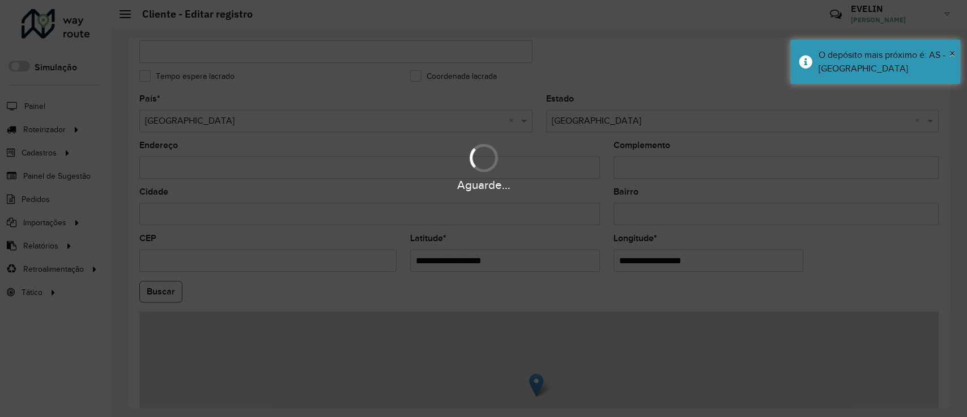
click at [145, 289] on hb-app "Aguarde... Pop-up bloqueado! Seu navegador bloqueou automáticamente a abertura …" at bounding box center [483, 208] width 967 height 417
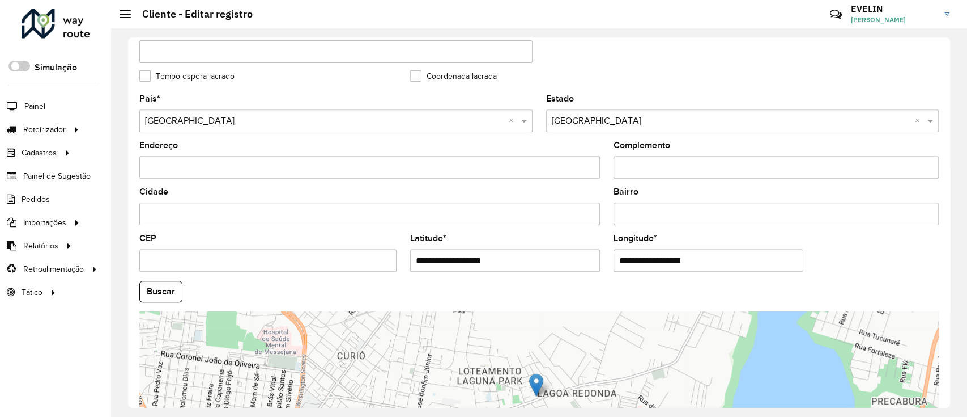
scroll to position [427, 0]
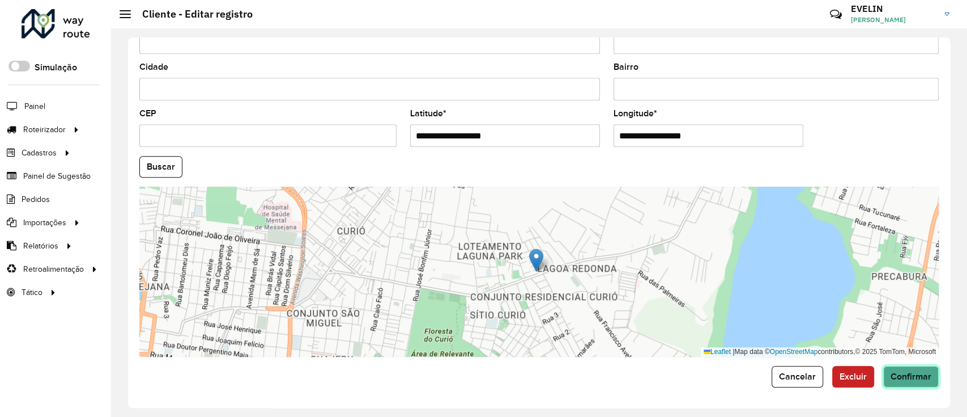
click at [929, 379] on button "Confirmar" at bounding box center [911, 377] width 56 height 22
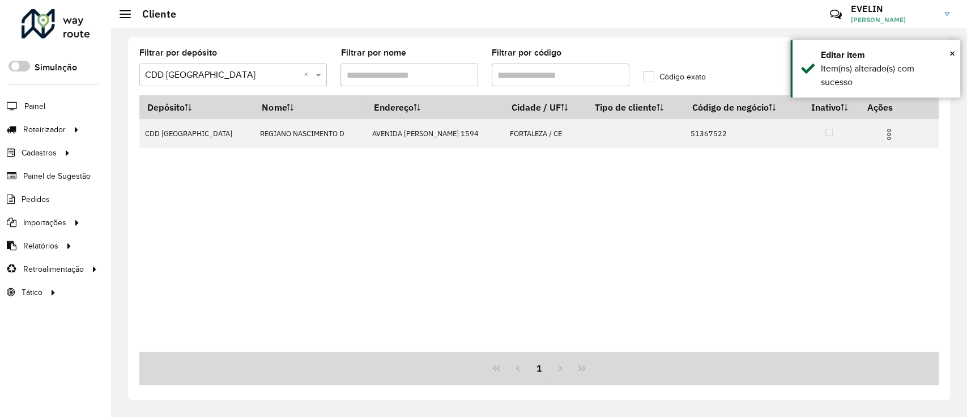
drag, startPoint x: 555, startPoint y: 72, endPoint x: 387, endPoint y: 84, distance: 168.2
click at [387, 84] on formly-group "Filtrar por depósito Selecione um depósito × CDD Fortaleza × Filtrar por nome F…" at bounding box center [435, 72] width 604 height 46
paste input "text"
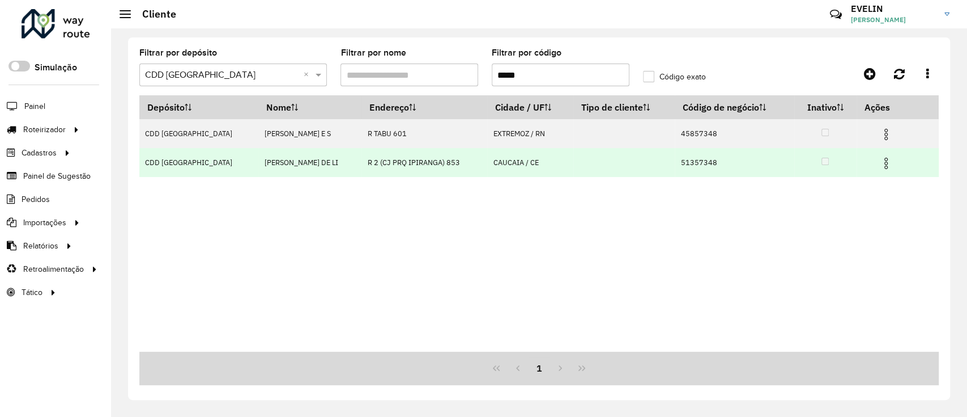
type input "*****"
click at [891, 159] on td at bounding box center [891, 162] width 68 height 28
click at [873, 160] on td at bounding box center [891, 162] width 68 height 28
click at [886, 158] on img at bounding box center [887, 163] width 14 height 14
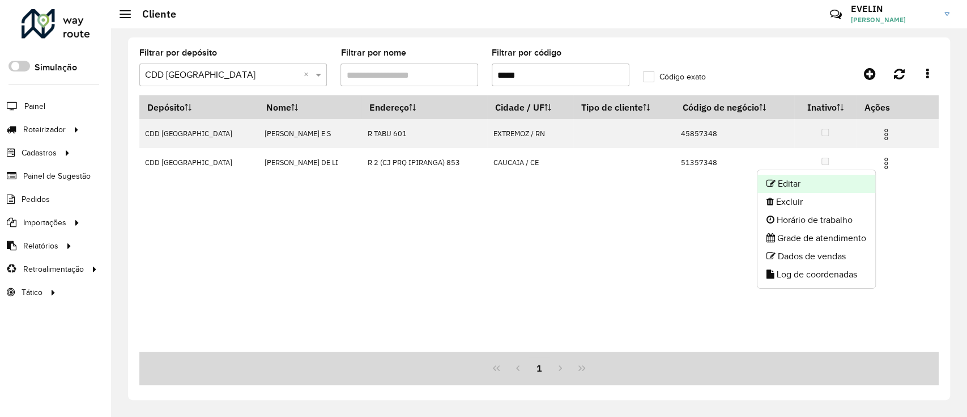
click at [795, 181] on li "Editar" at bounding box center [817, 184] width 118 height 18
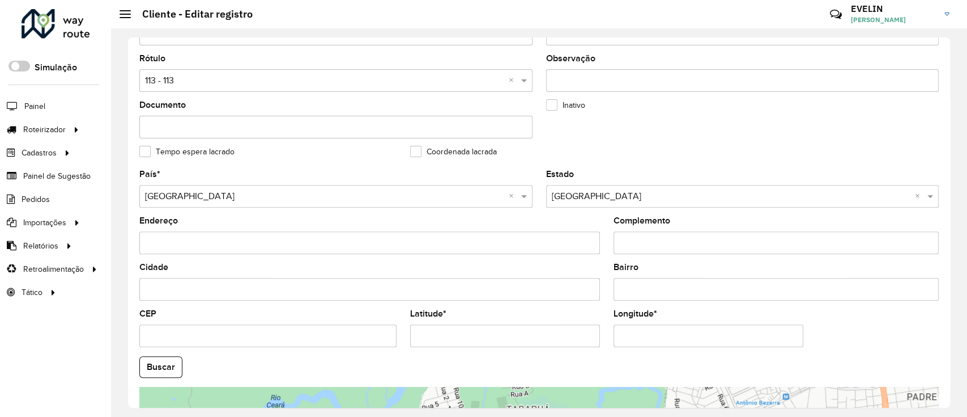
scroll to position [377, 0]
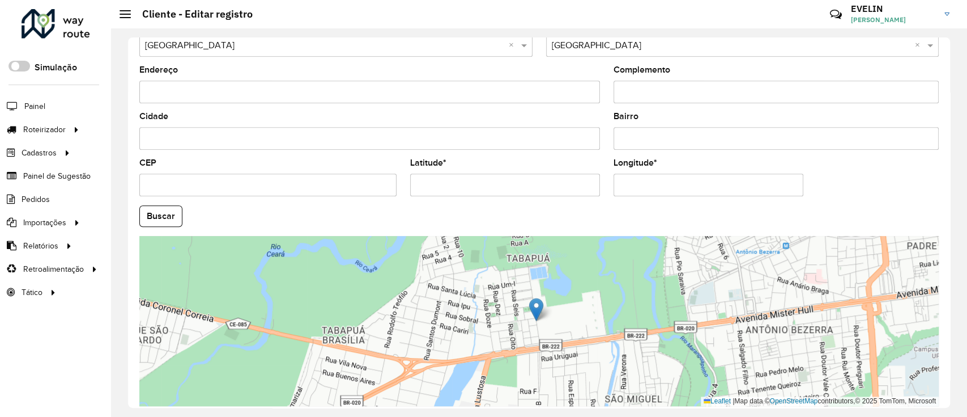
drag, startPoint x: 275, startPoint y: 176, endPoint x: 263, endPoint y: 175, distance: 12.6
click at [263, 175] on formly-group "País * Selecione uma opção × [GEOGRAPHIC_DATA] × Estado Selecione uma opção × […" at bounding box center [539, 212] width 813 height 386
paste input "text"
type input "*********"
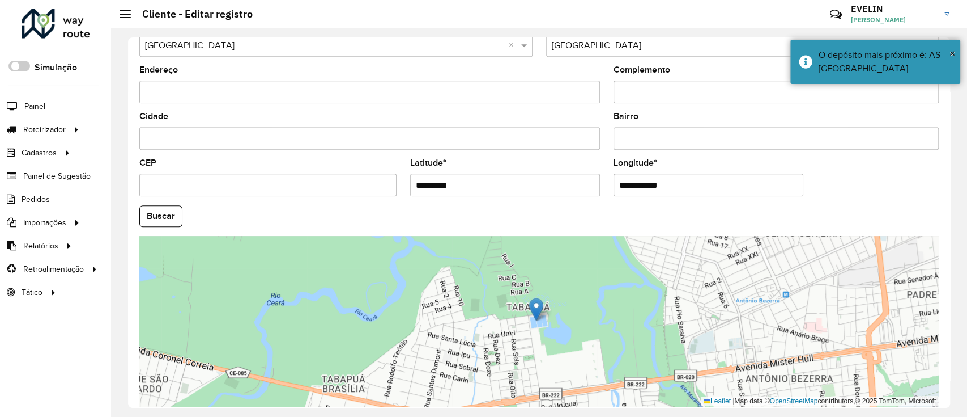
drag, startPoint x: 721, startPoint y: 189, endPoint x: 476, endPoint y: 196, distance: 244.9
click at [476, 196] on formly-group "**********" at bounding box center [539, 212] width 813 height 386
paste input "text"
type input "**********"
click at [145, 211] on hb-app "Aguarde... Pop-up bloqueado! Seu navegador bloqueou automáticamente a abertura …" at bounding box center [483, 208] width 967 height 417
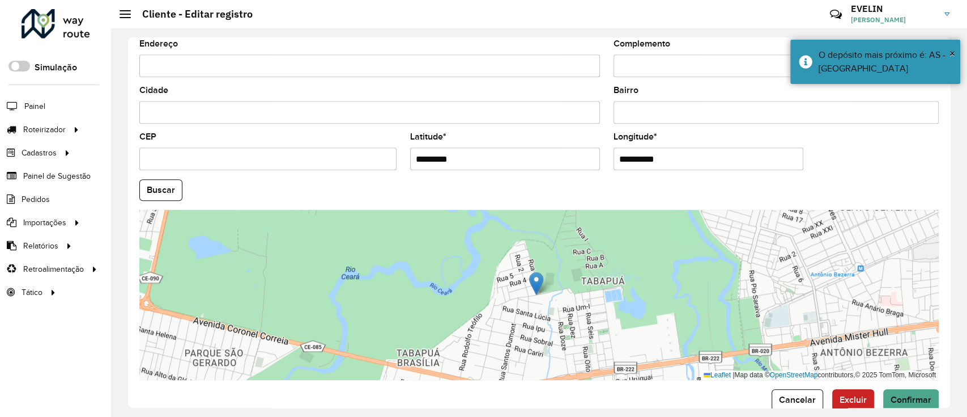
scroll to position [427, 0]
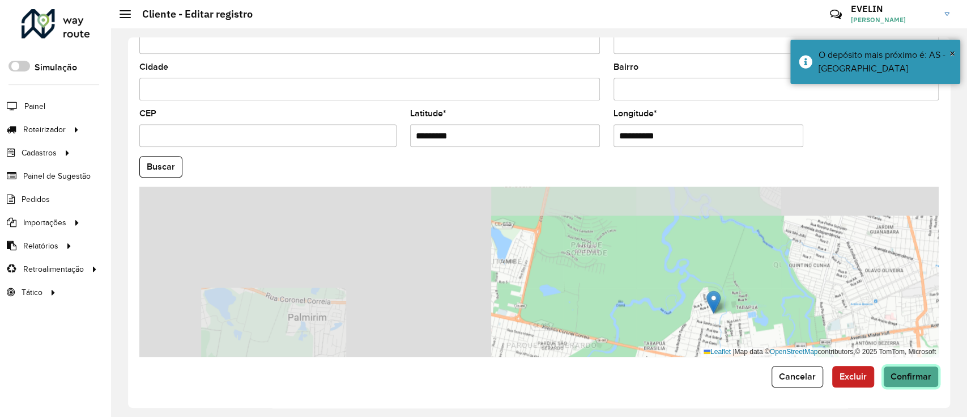
click at [891, 374] on span "Confirmar" at bounding box center [911, 376] width 41 height 10
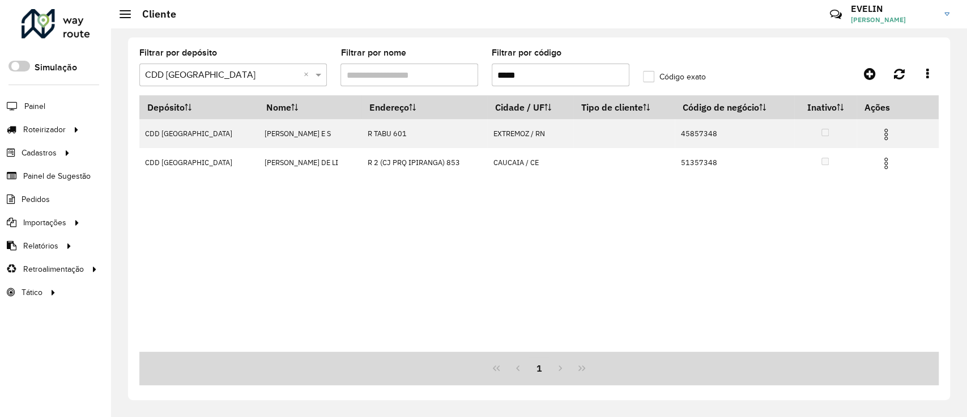
drag, startPoint x: 565, startPoint y: 82, endPoint x: 419, endPoint y: 80, distance: 145.6
click at [419, 80] on formly-group "Filtrar por depósito Selecione um depósito × CDD Fortaleza × Filtrar por nome F…" at bounding box center [435, 72] width 604 height 46
paste input "text"
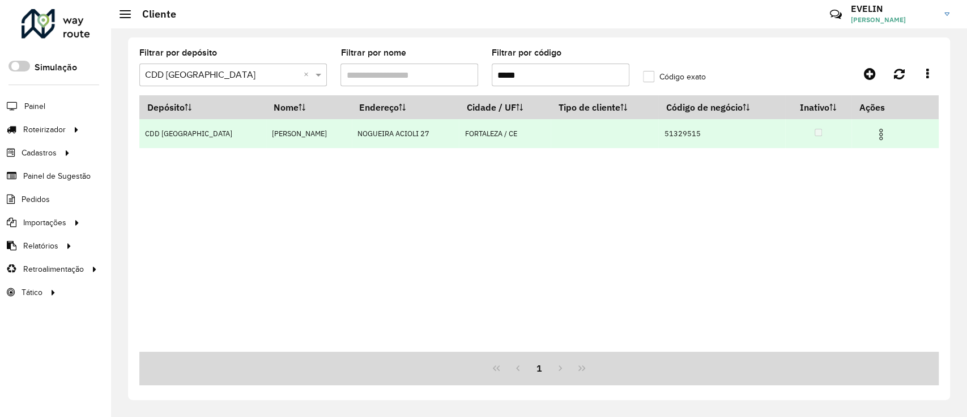
type input "*****"
click at [874, 130] on img at bounding box center [881, 135] width 14 height 14
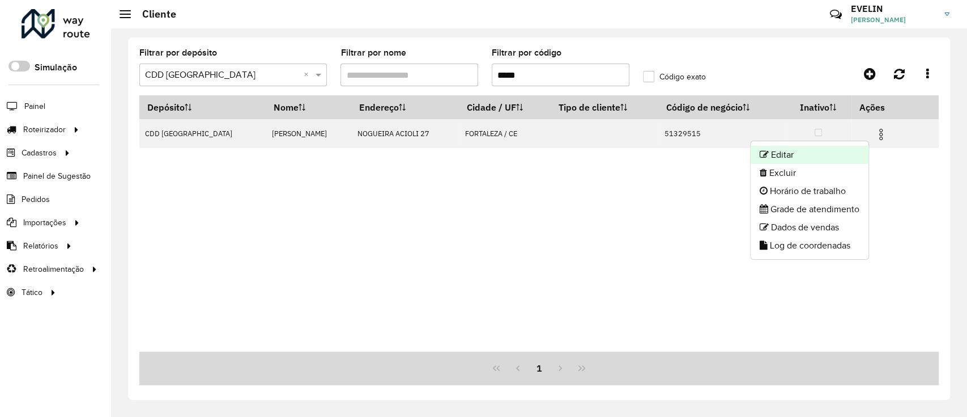
click at [826, 149] on li "Editar" at bounding box center [810, 155] width 118 height 18
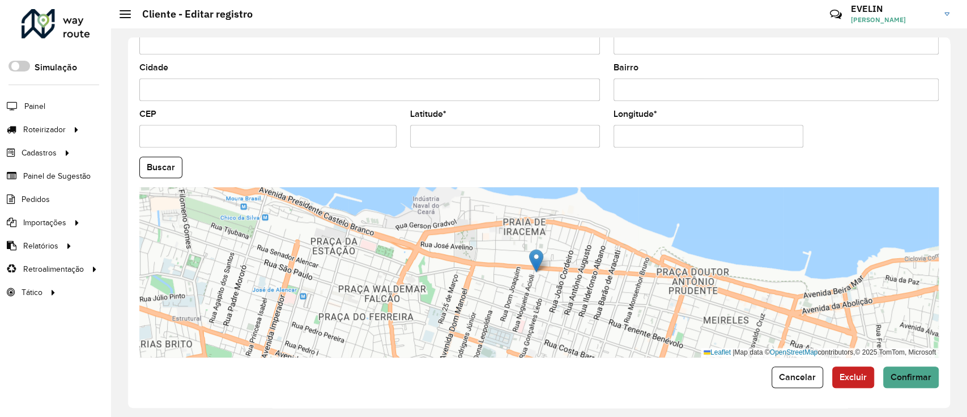
scroll to position [427, 0]
click at [806, 372] on span "Cancelar" at bounding box center [797, 376] width 37 height 10
